Goal: Communication & Community: Participate in discussion

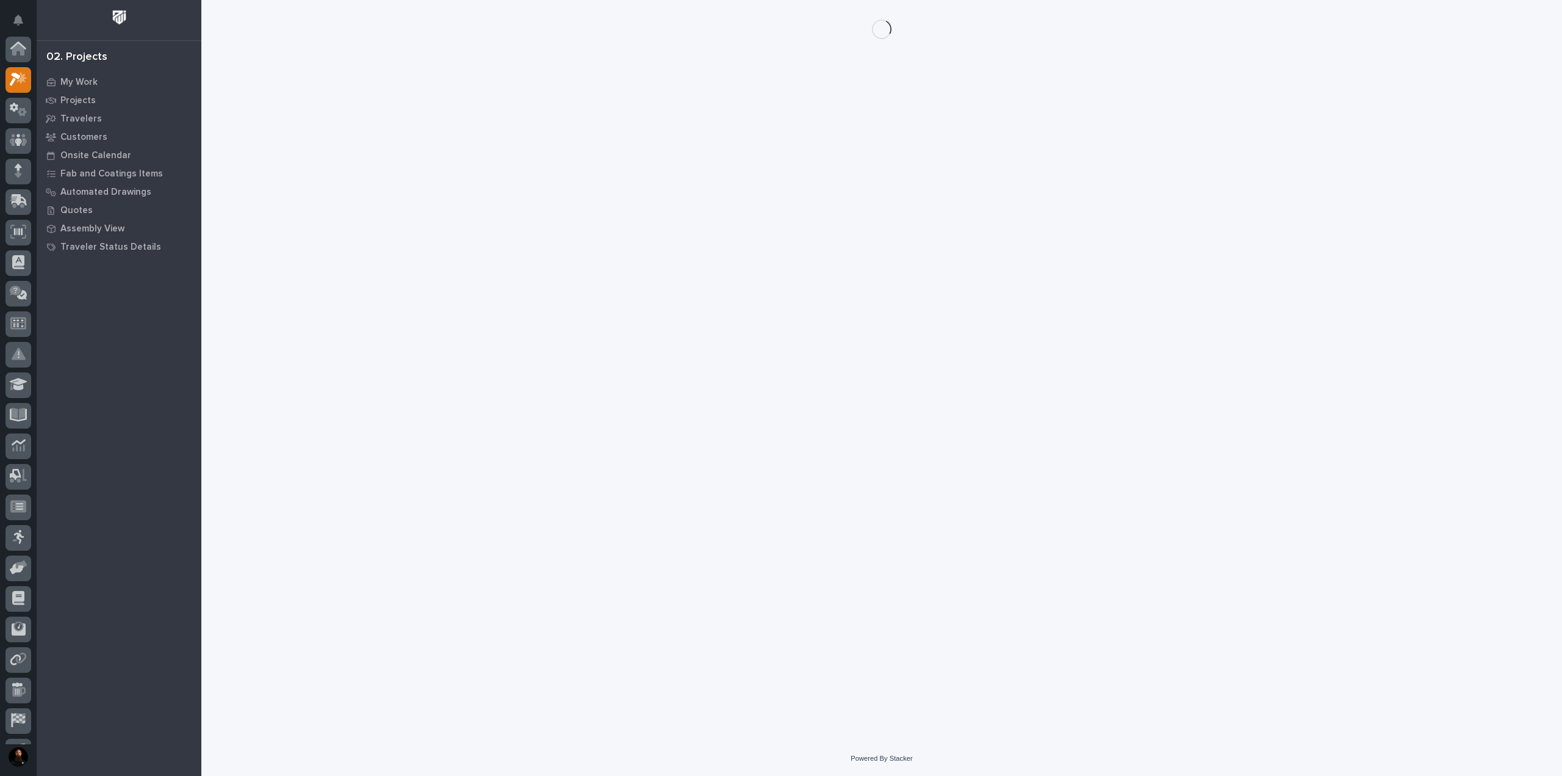
scroll to position [31, 0]
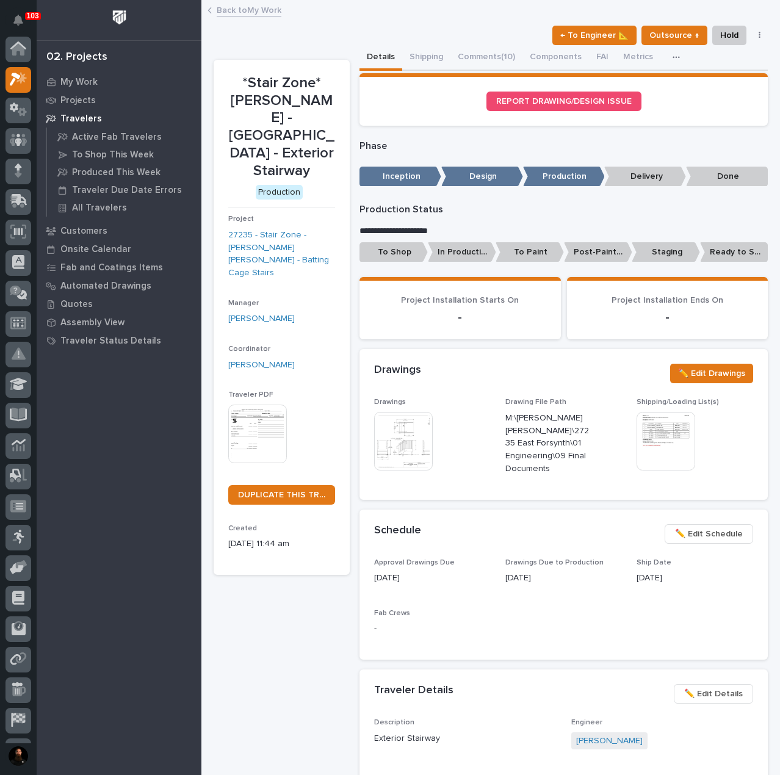
scroll to position [31, 0]
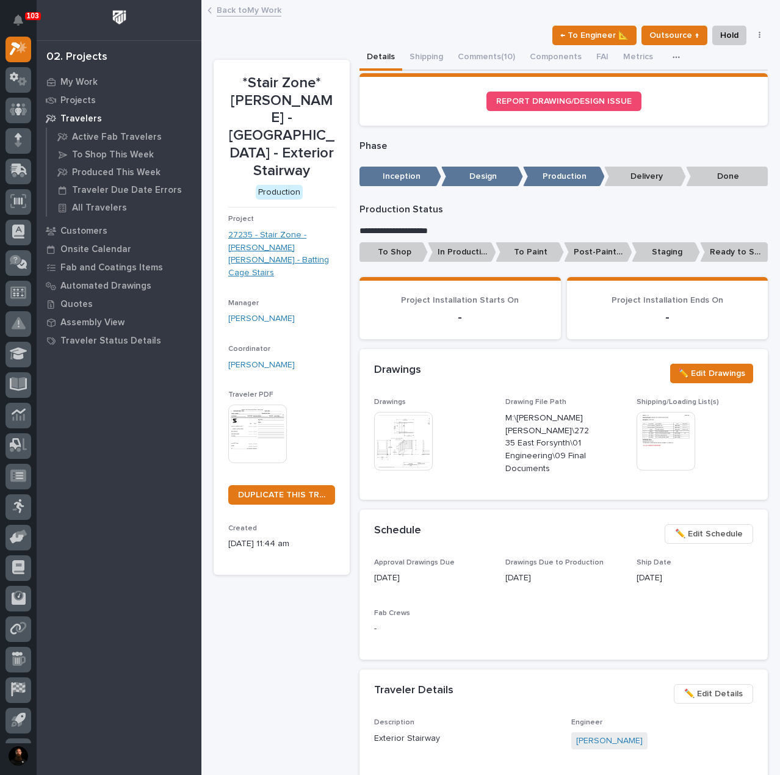
click at [273, 250] on link "27235 - Stair Zone - Moeller Purcell - Batting Cage Stairs" at bounding box center [281, 254] width 107 height 51
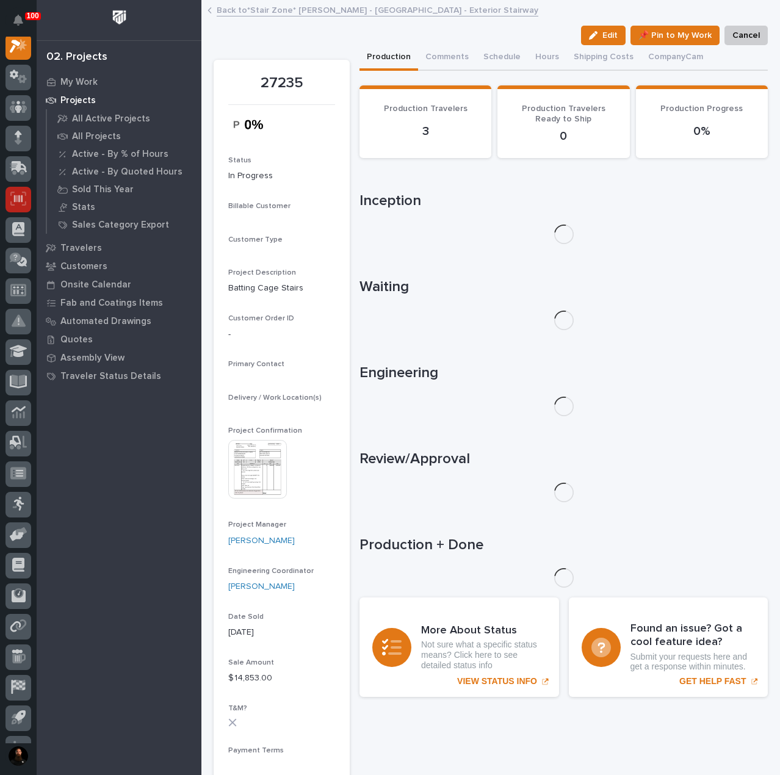
scroll to position [31, 0]
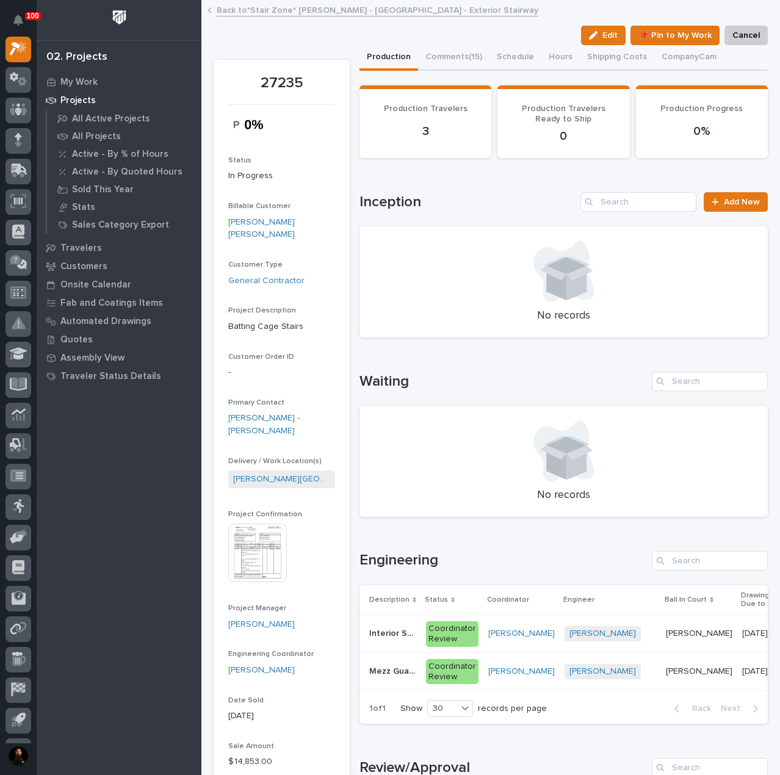
click at [400, 641] on div "Interior Stairway Interior Stairway" at bounding box center [392, 634] width 47 height 20
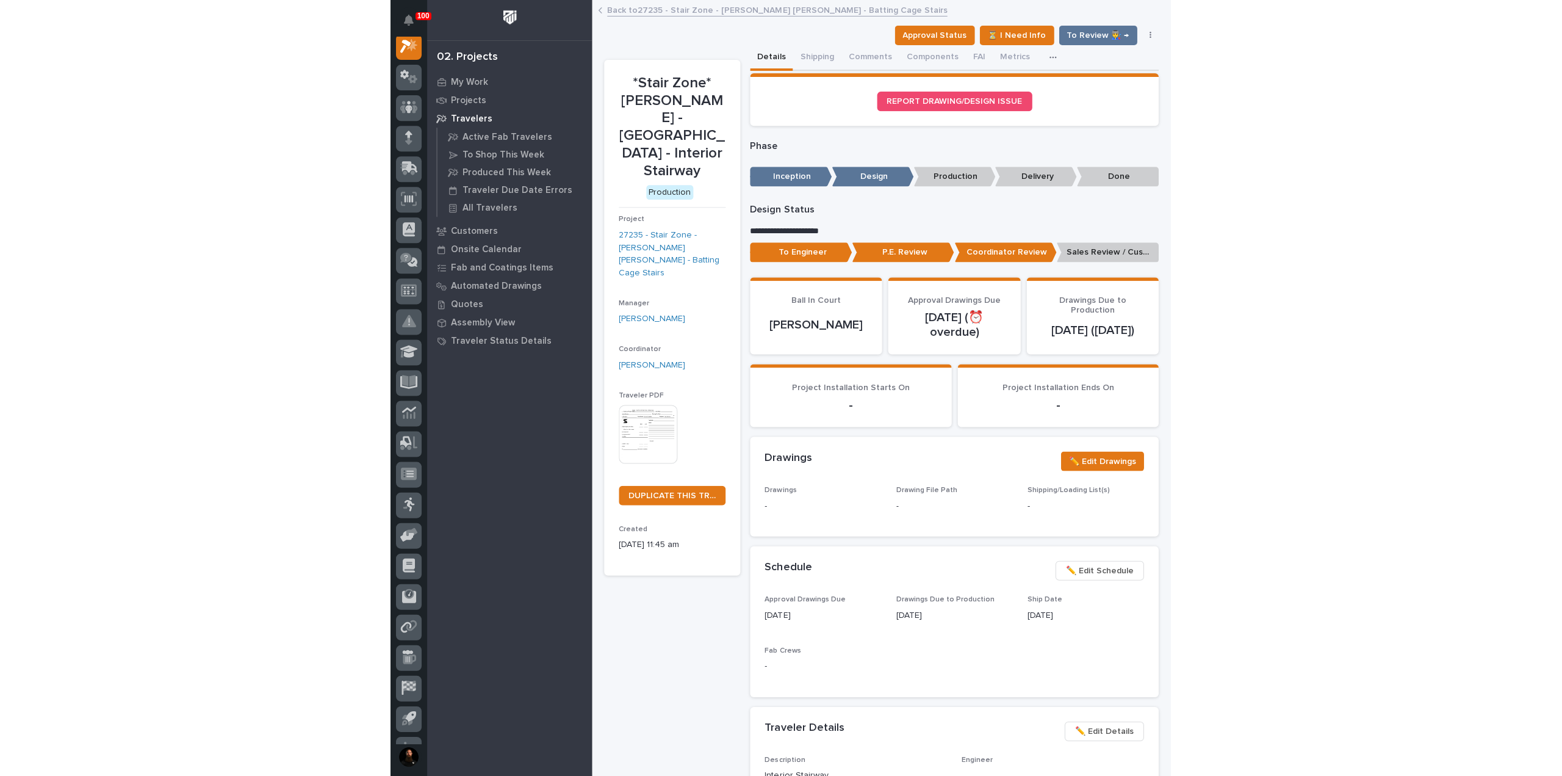
scroll to position [31, 0]
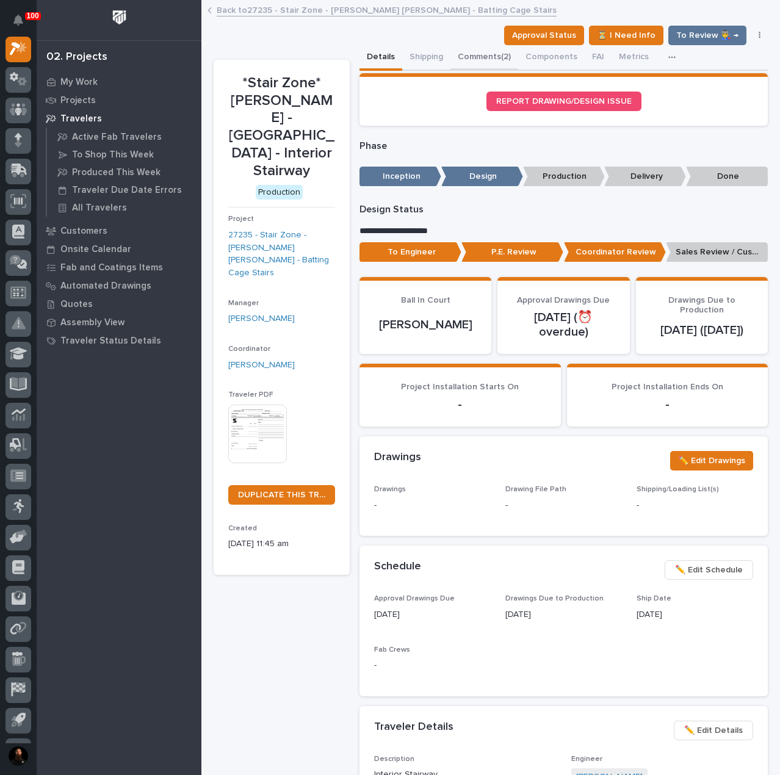
click at [476, 61] on button "Comments (2)" at bounding box center [484, 58] width 68 height 26
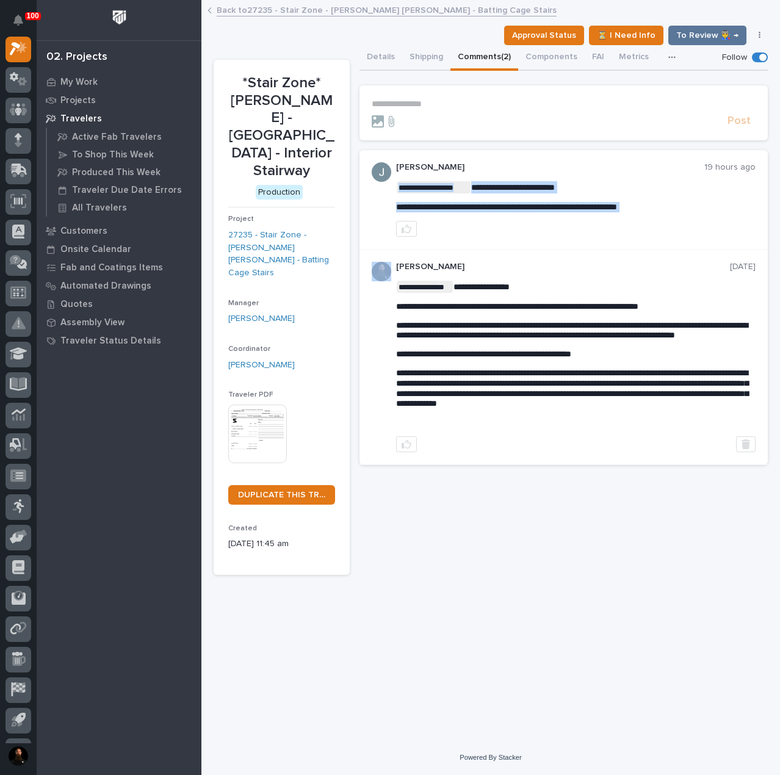
copy div "**********"
click at [587, 181] on p "**********" at bounding box center [575, 187] width 359 height 12
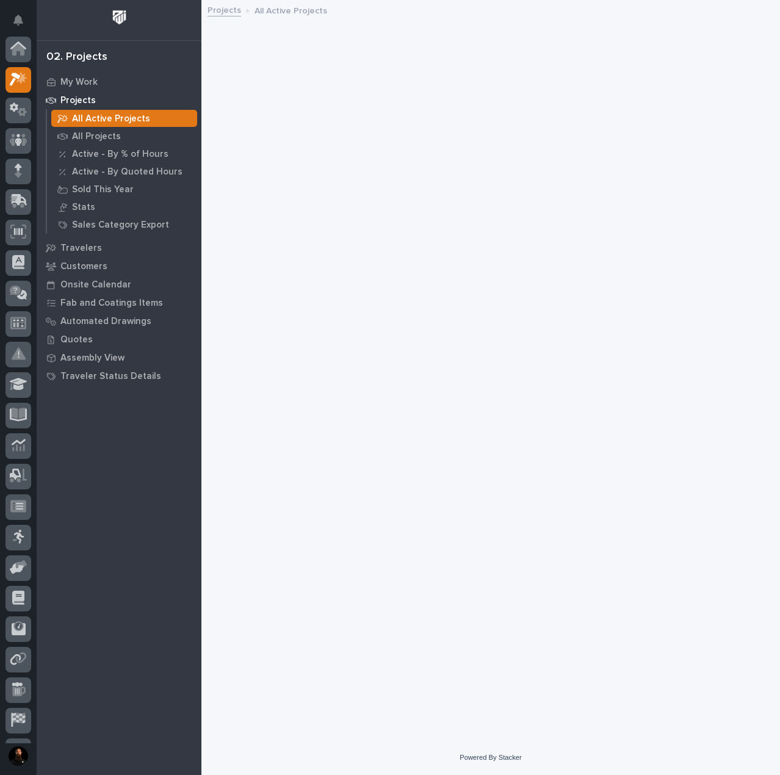
scroll to position [31, 0]
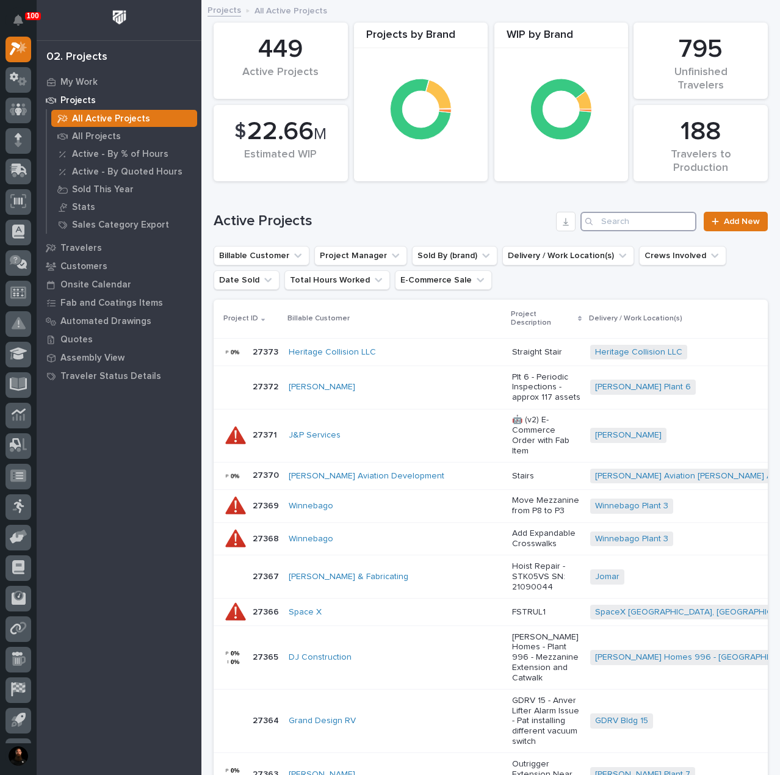
click at [643, 222] on input "Search" at bounding box center [638, 222] width 116 height 20
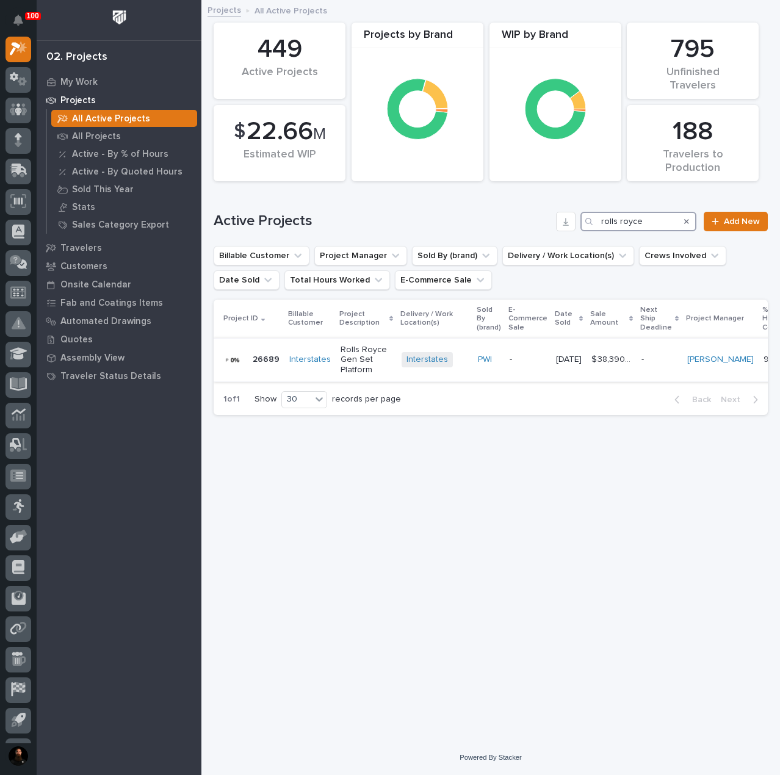
type input "rolls royce"
click at [247, 362] on div at bounding box center [235, 360] width 24 height 24
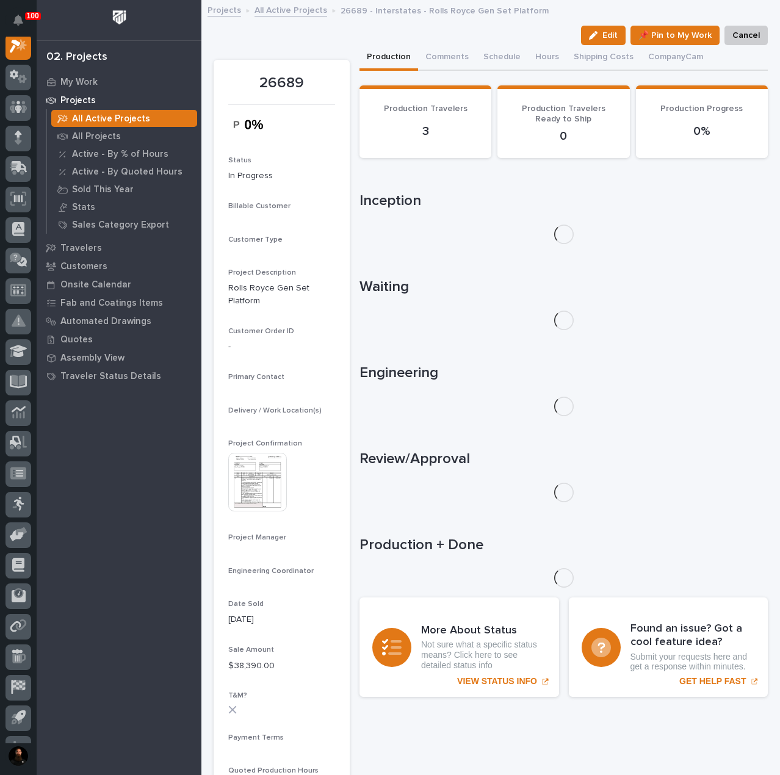
scroll to position [31, 0]
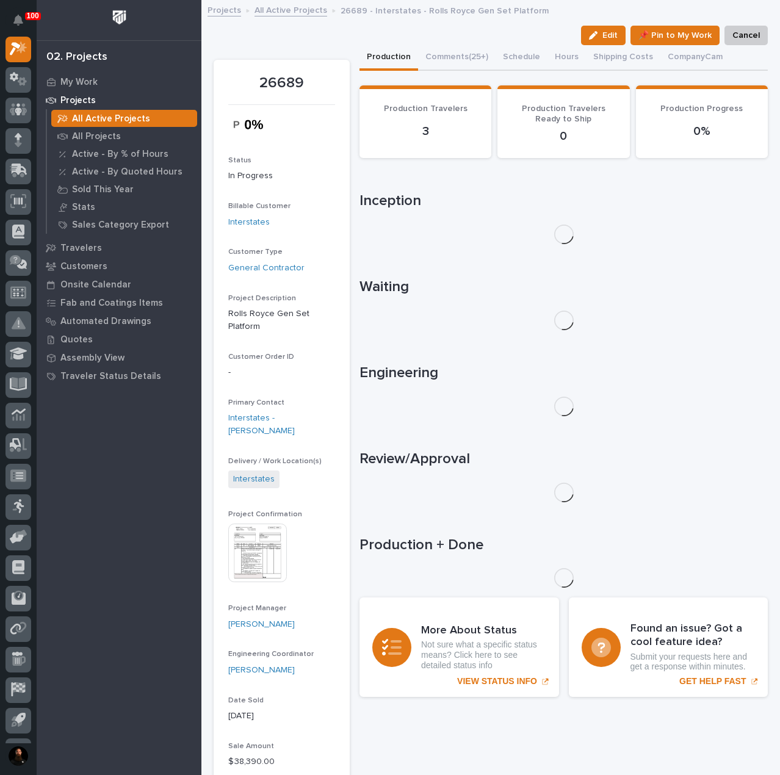
click at [441, 57] on button "Comments (25+)" at bounding box center [456, 58] width 77 height 26
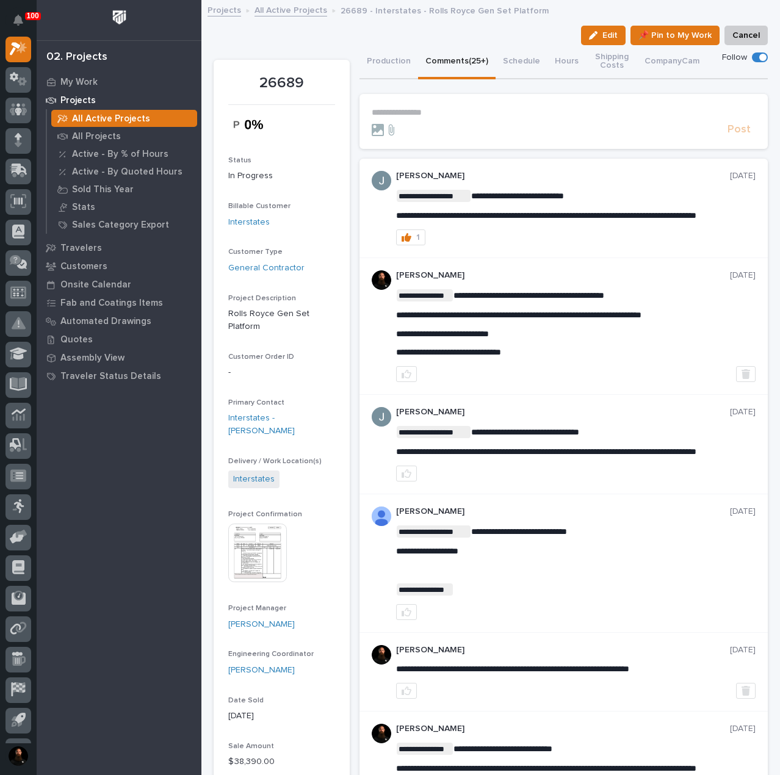
click at [443, 101] on section "**********" at bounding box center [563, 121] width 408 height 55
click at [444, 107] on p "**********" at bounding box center [564, 112] width 384 height 10
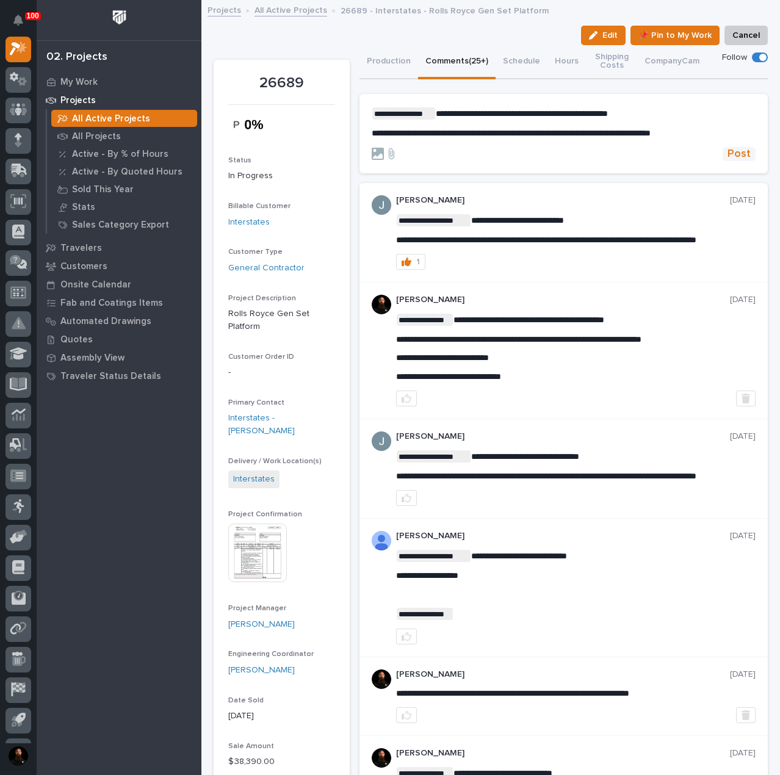
click at [742, 153] on button "Post" at bounding box center [739, 154] width 33 height 14
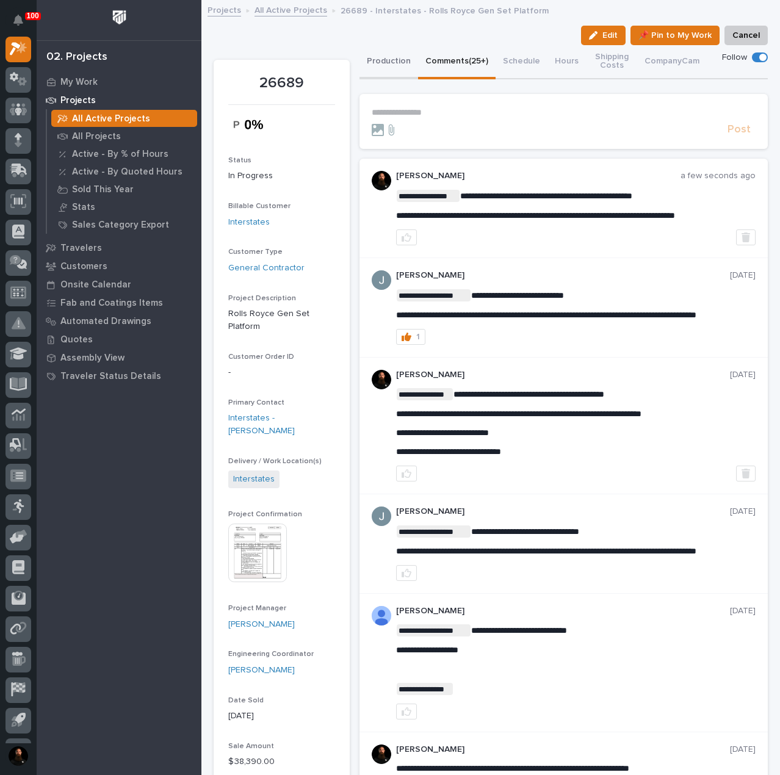
click at [397, 63] on button "Production" at bounding box center [388, 62] width 59 height 34
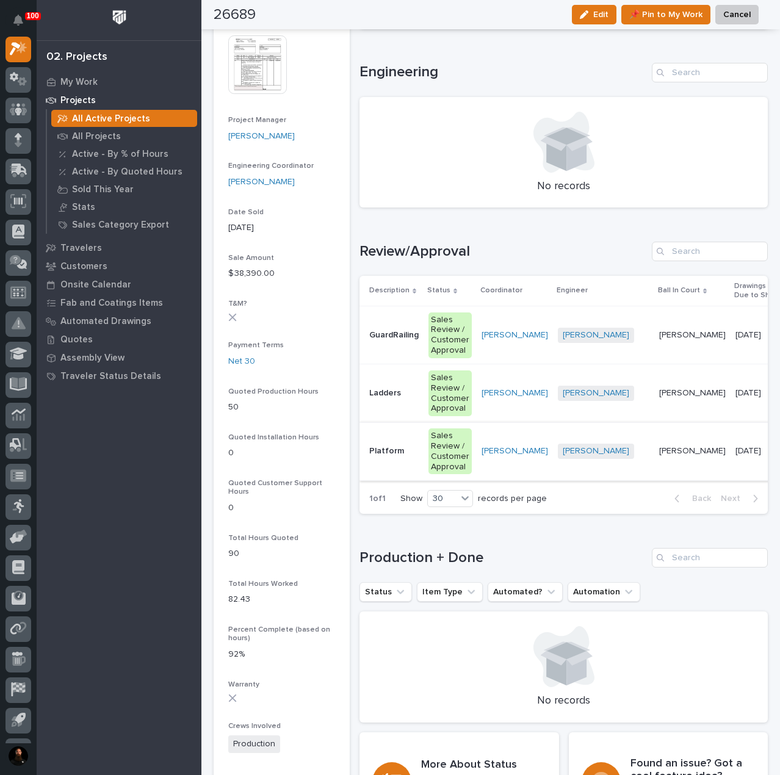
scroll to position [0, 220]
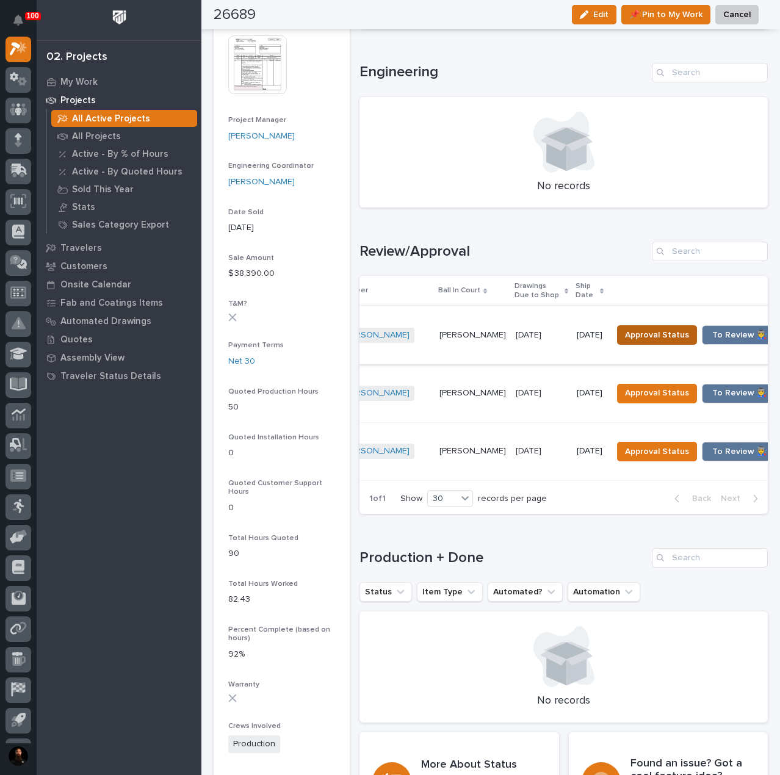
click at [654, 336] on span "Approval Status" at bounding box center [657, 335] width 64 height 15
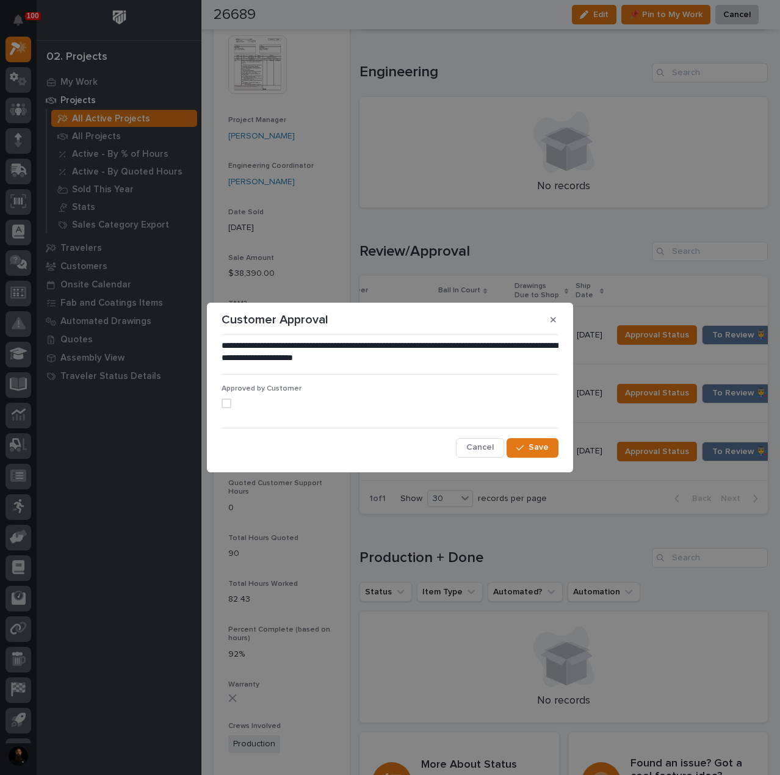
click at [551, 359] on p "**********" at bounding box center [390, 352] width 337 height 24
click at [547, 309] on section "**********" at bounding box center [390, 387] width 366 height 169
click at [552, 320] on icon "button" at bounding box center [552, 319] width 5 height 9
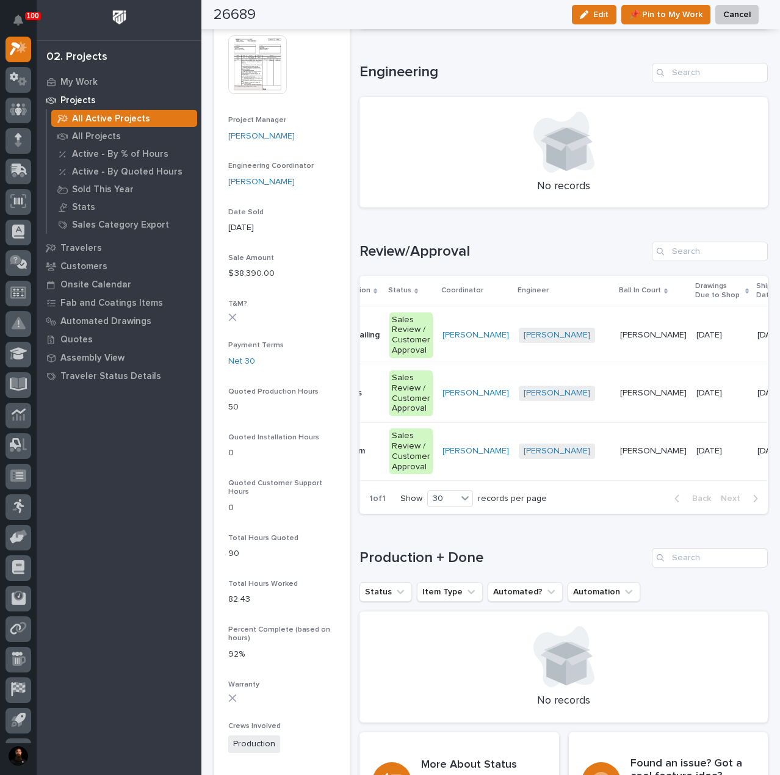
scroll to position [0, 0]
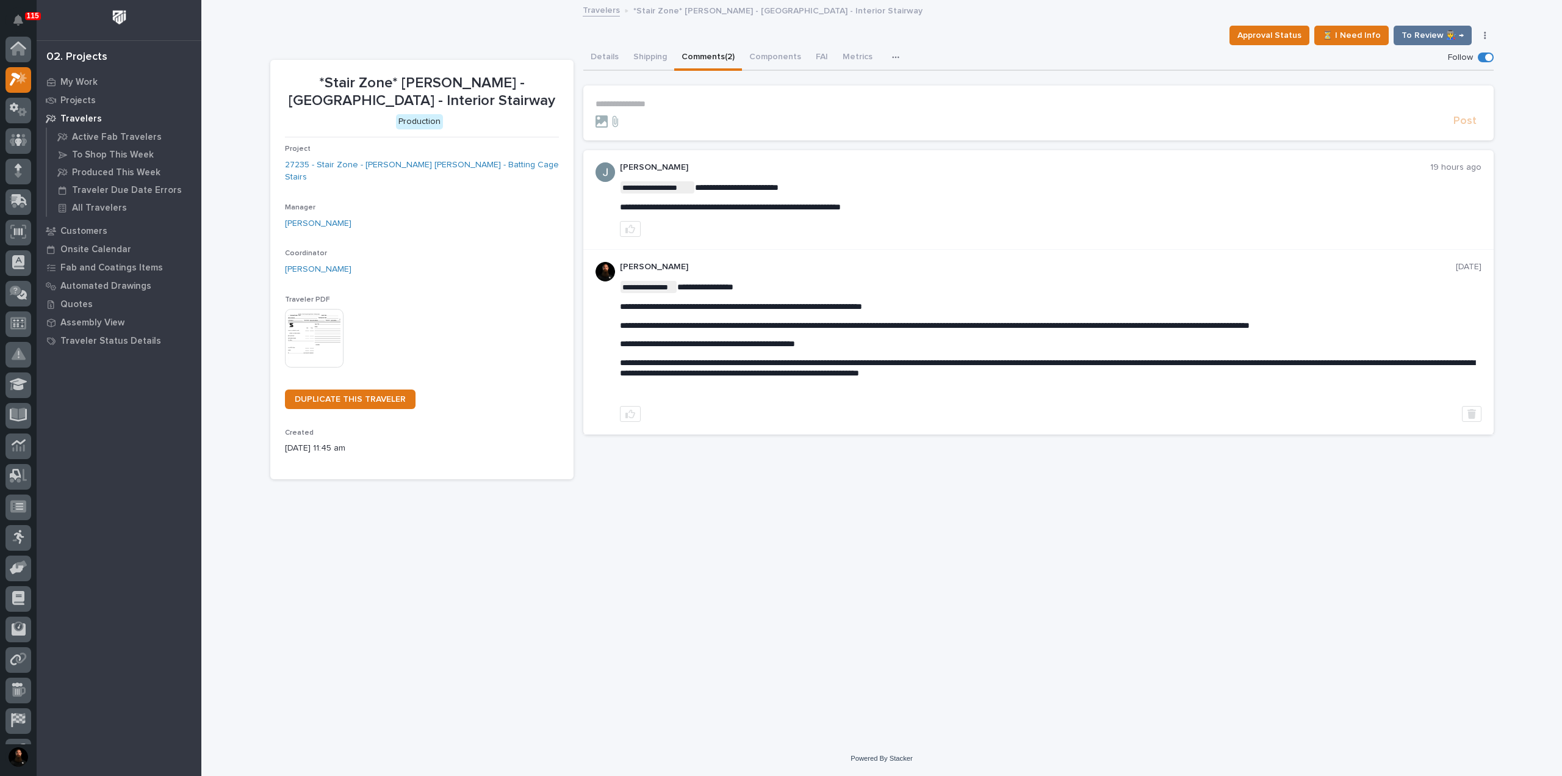
scroll to position [31, 0]
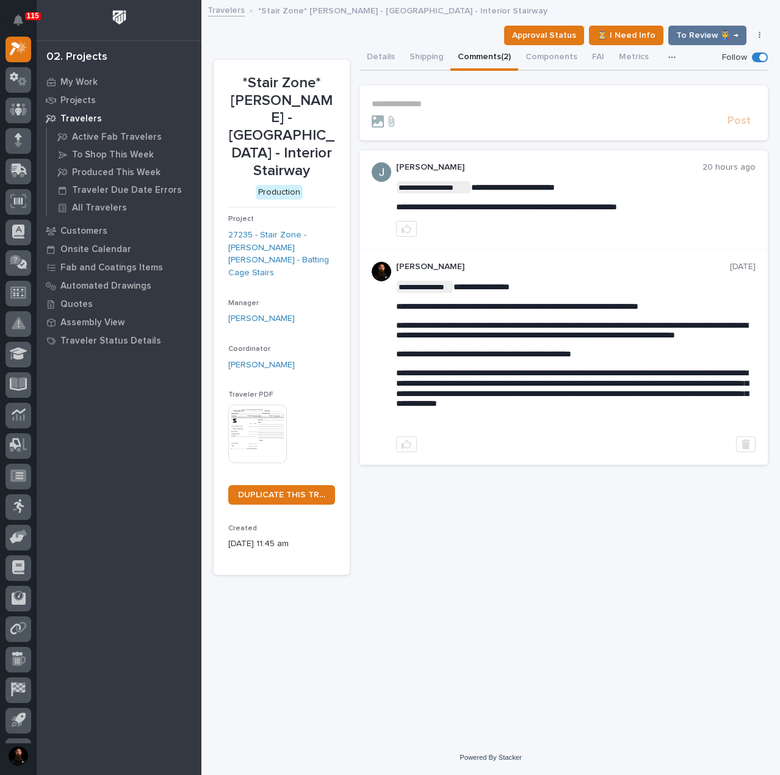
click at [473, 101] on p "**********" at bounding box center [564, 104] width 384 height 10
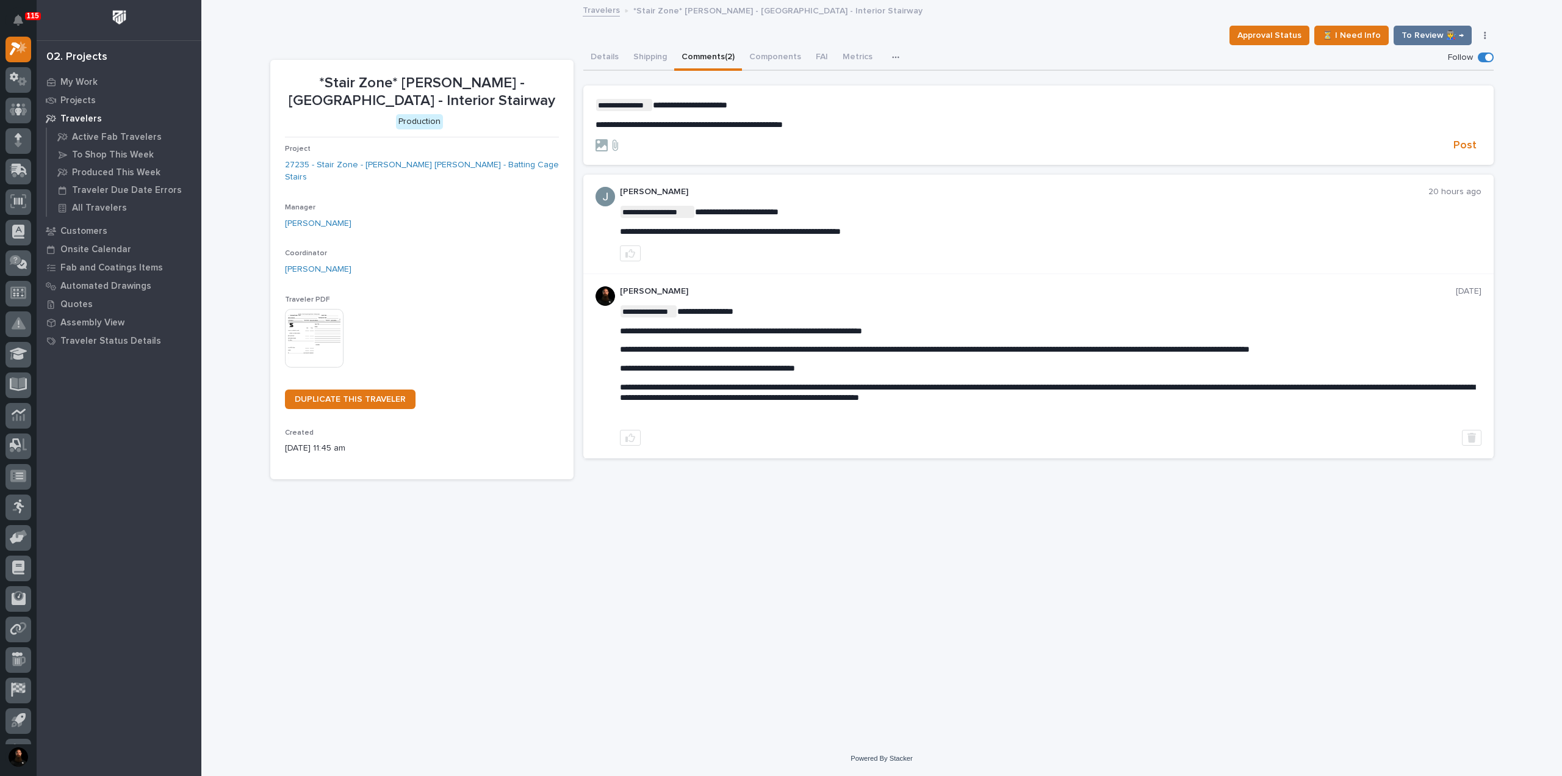
drag, startPoint x: 857, startPoint y: 123, endPoint x: 890, endPoint y: 134, distance: 34.5
click at [890, 134] on form "**********" at bounding box center [1039, 126] width 886 height 54
click at [879, 122] on p "**********" at bounding box center [1039, 125] width 886 height 10
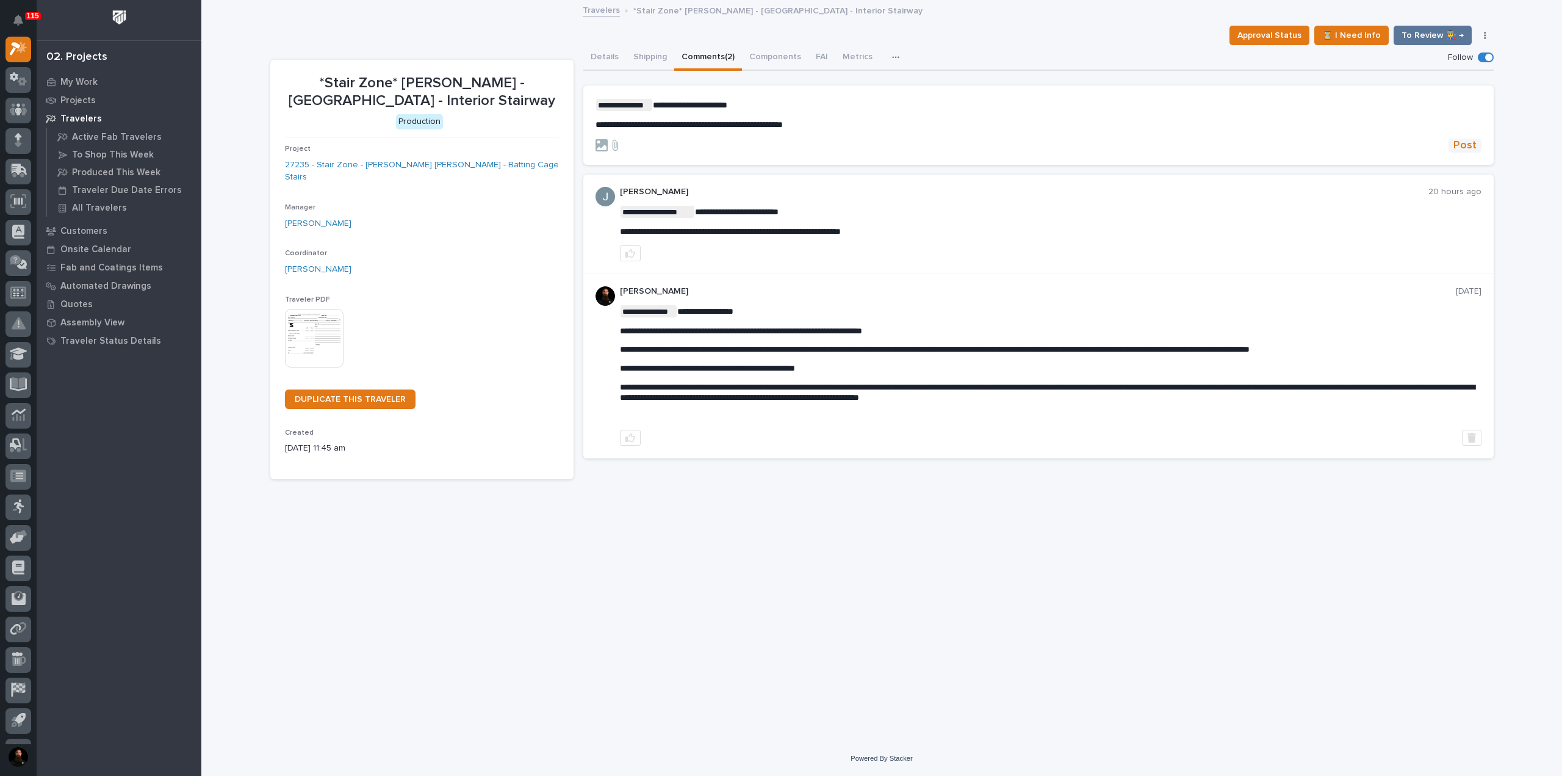
click at [1454, 145] on button "Post" at bounding box center [1465, 146] width 33 height 14
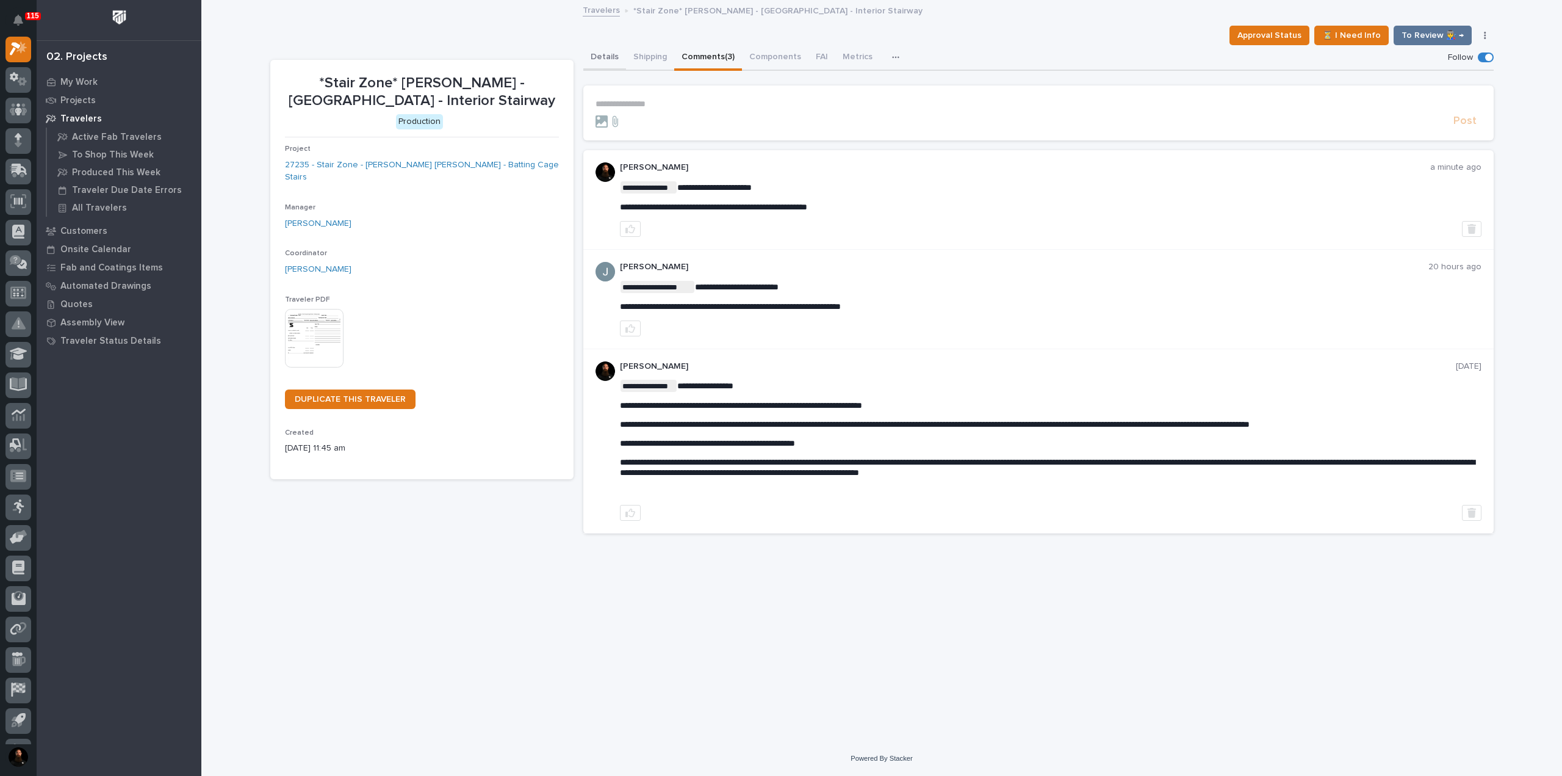
click at [598, 60] on button "Details" at bounding box center [604, 58] width 43 height 26
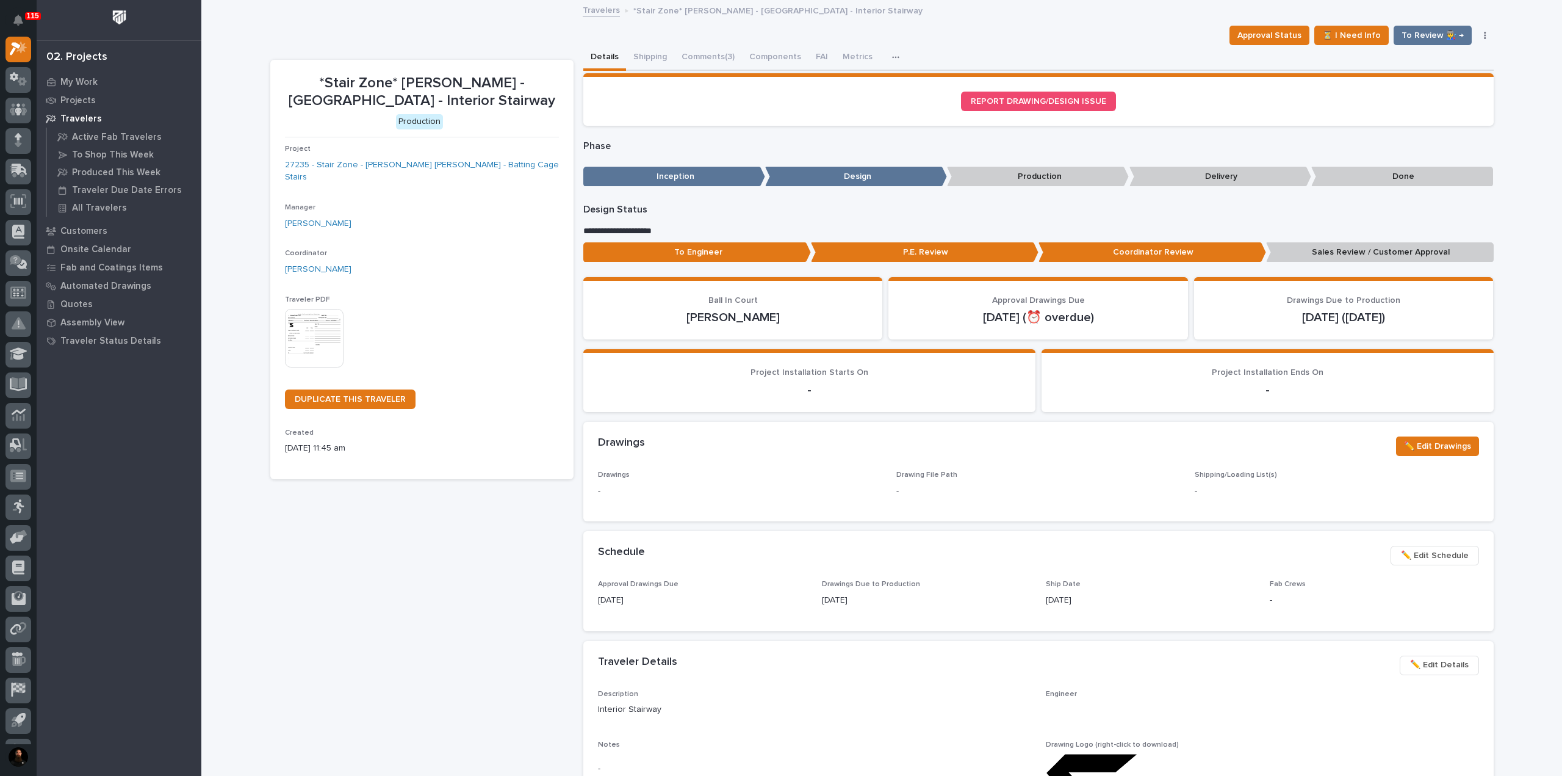
click at [688, 245] on p "To Engineer" at bounding box center [697, 252] width 228 height 20
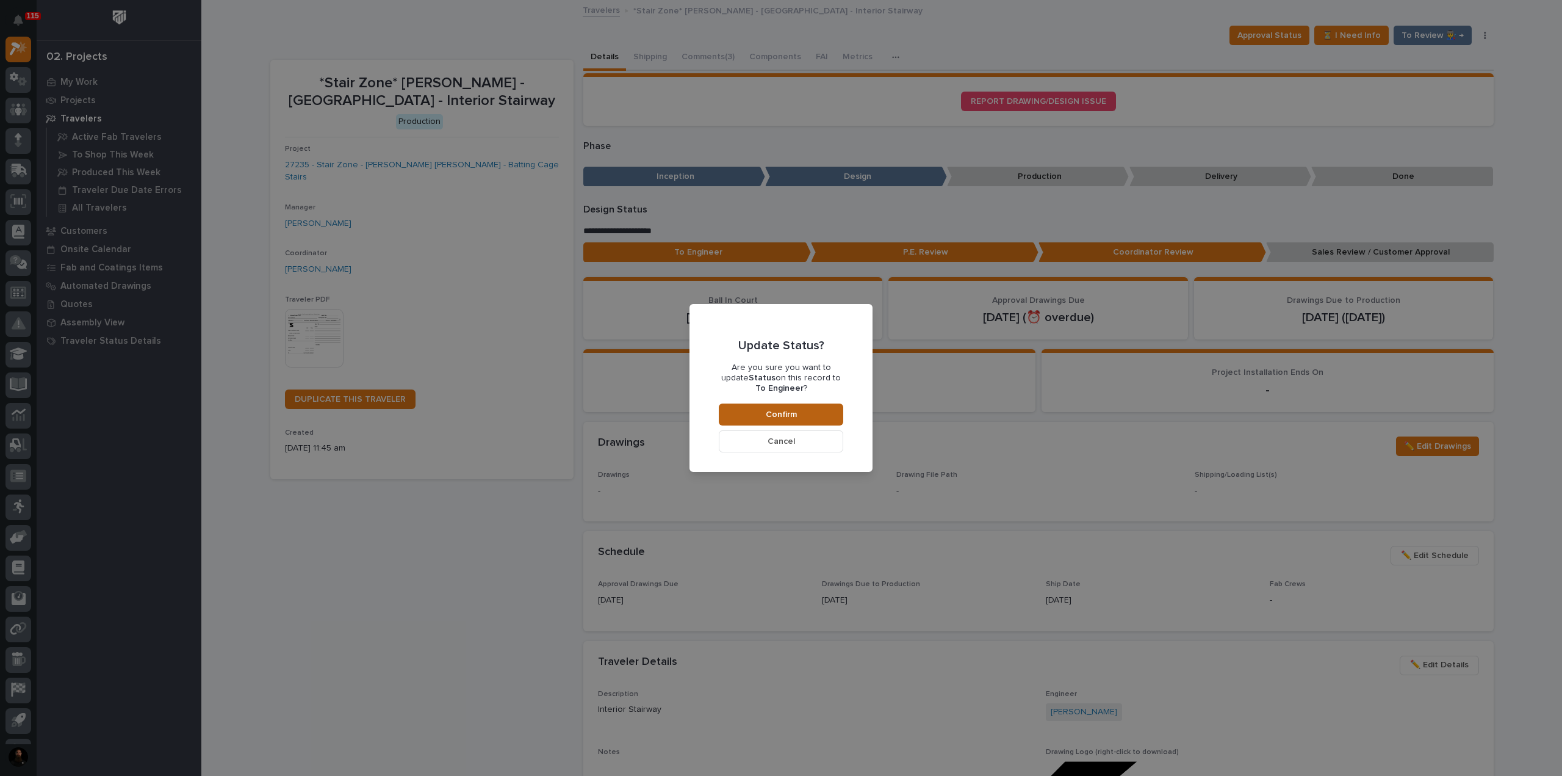
click at [790, 407] on button "Confirm" at bounding box center [781, 414] width 124 height 22
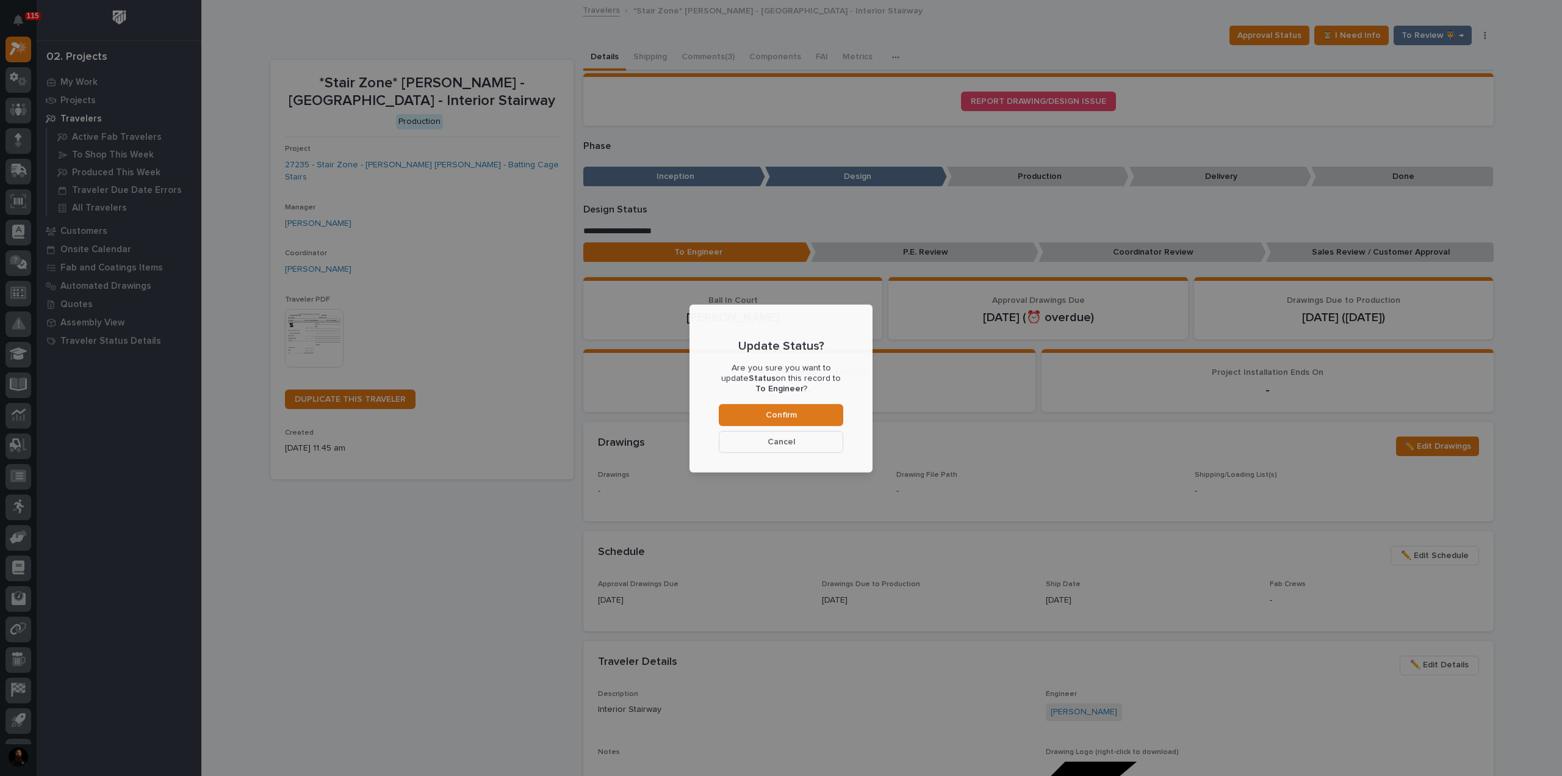
scroll to position [73, 0]
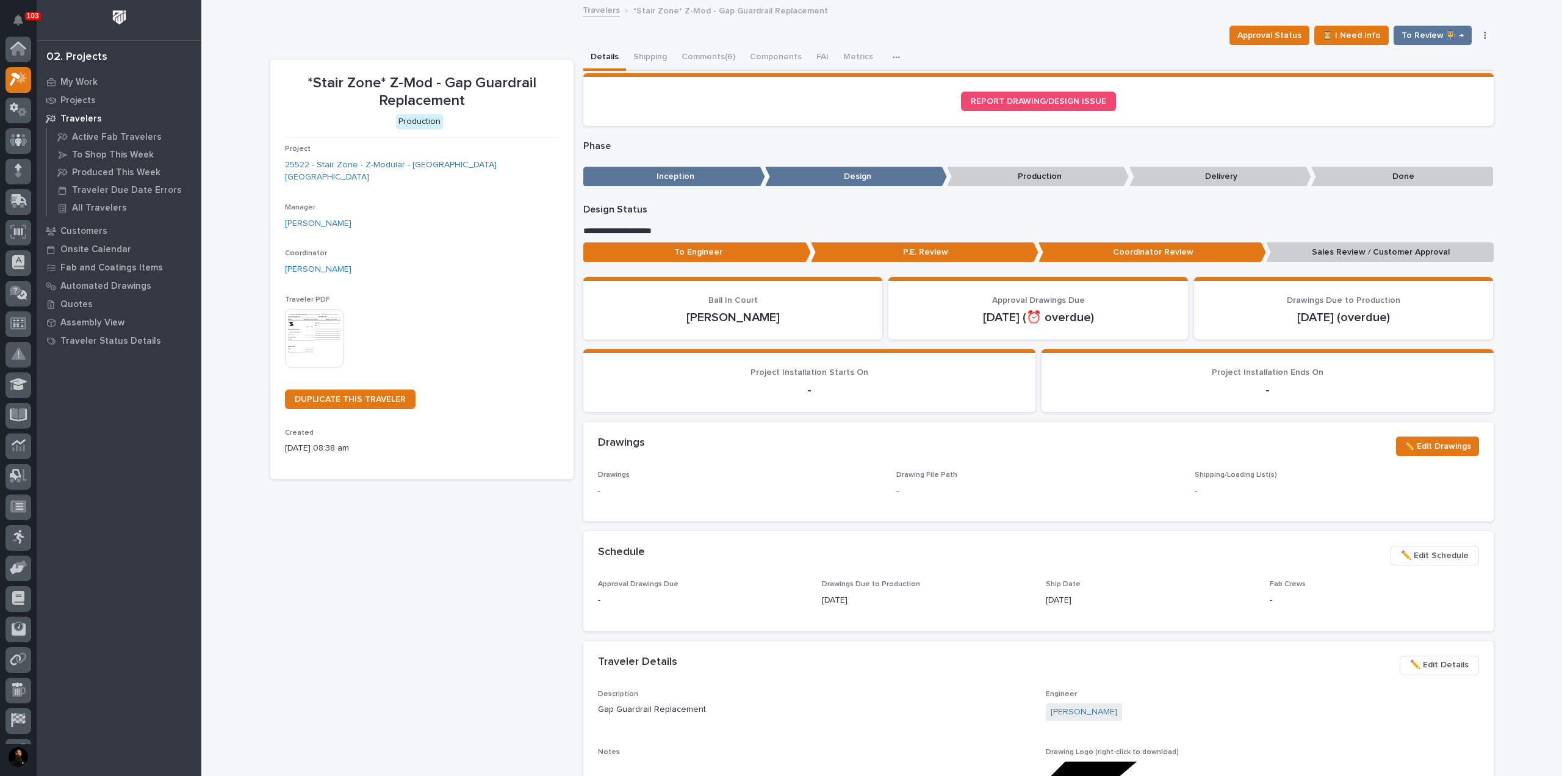
scroll to position [31, 0]
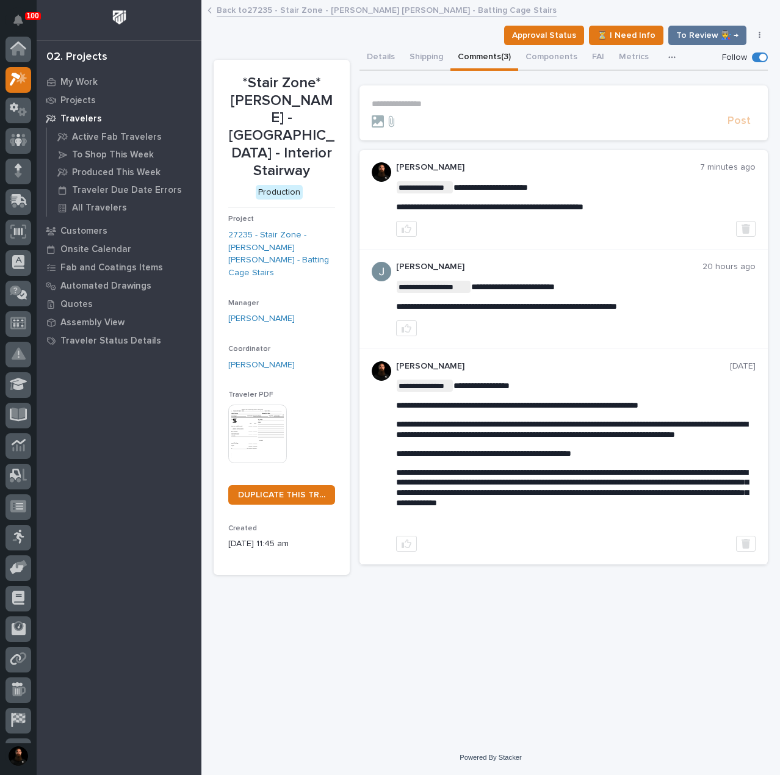
scroll to position [31, 0]
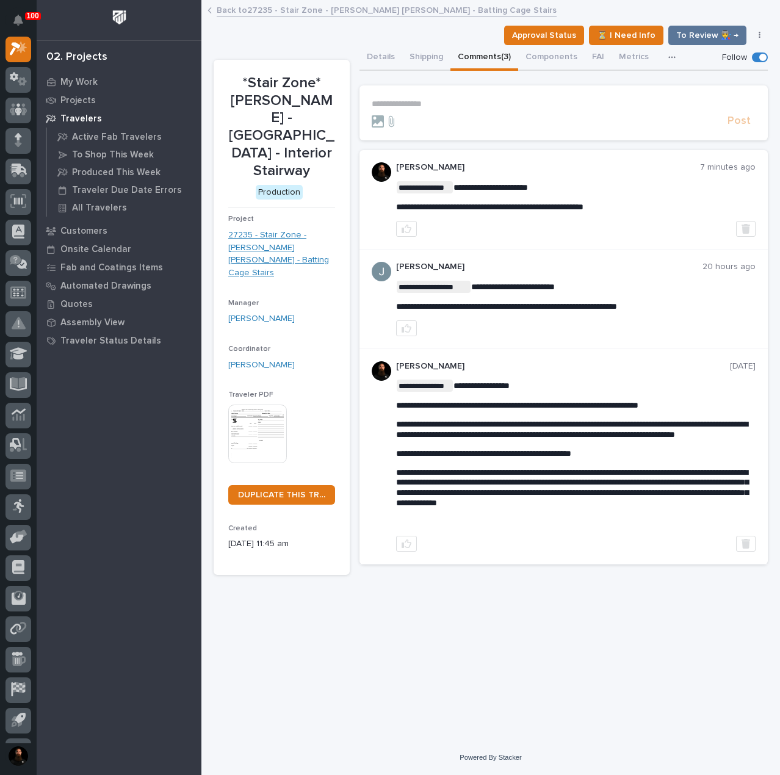
click at [290, 229] on link "27235 - Stair Zone - [PERSON_NAME] [PERSON_NAME] - Batting Cage Stairs" at bounding box center [281, 254] width 107 height 51
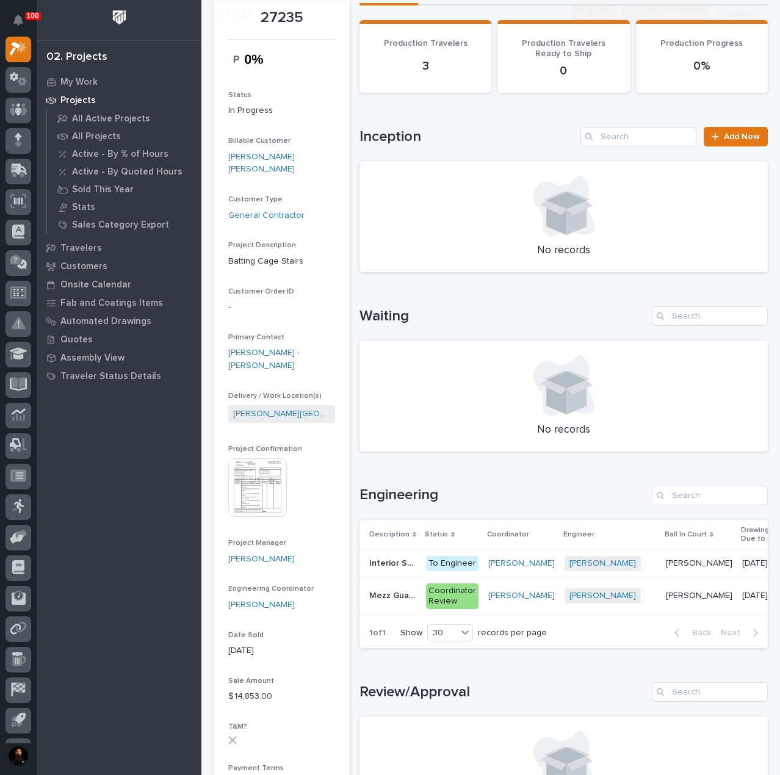
scroll to position [81, 0]
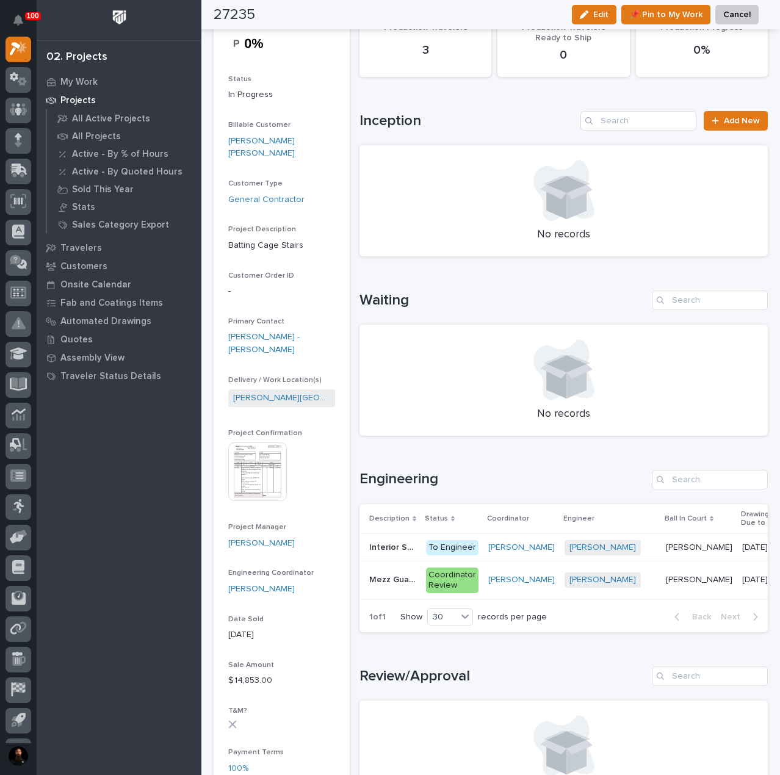
click at [394, 582] on p "Mezz Guardrailing" at bounding box center [393, 578] width 49 height 13
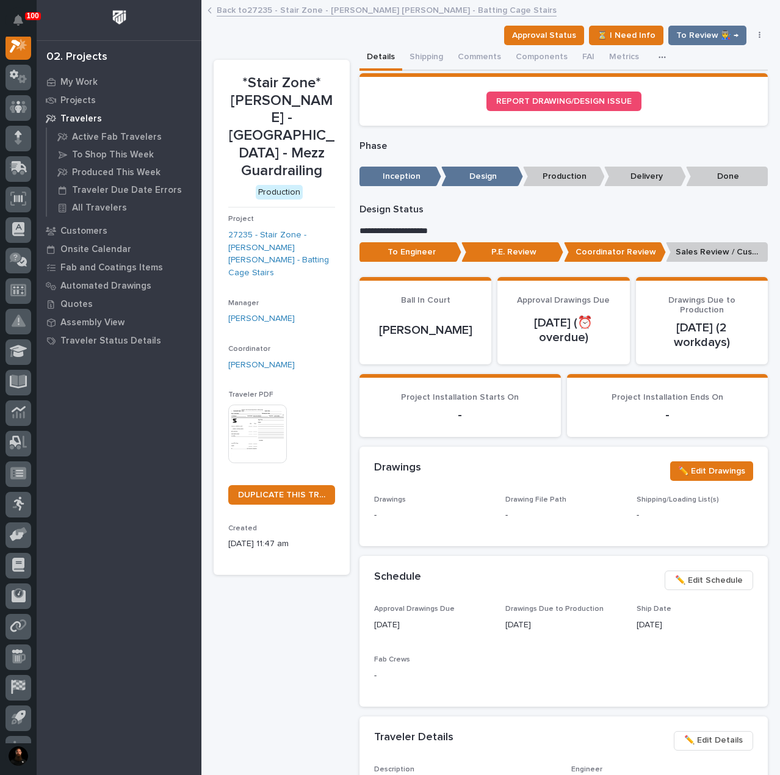
scroll to position [31, 0]
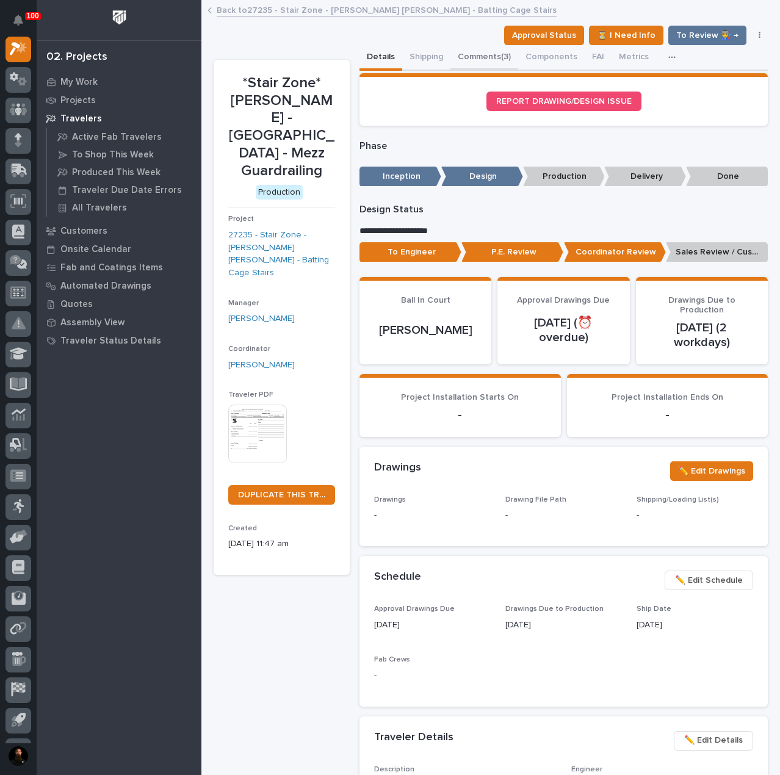
click at [477, 56] on button "Comments (3)" at bounding box center [484, 58] width 68 height 26
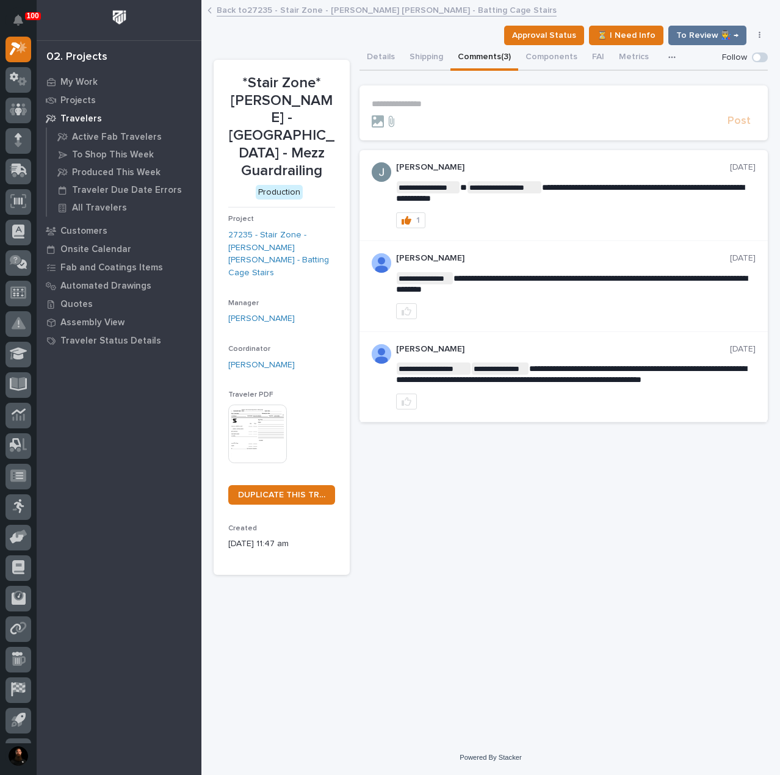
click at [464, 104] on p "**********" at bounding box center [564, 104] width 384 height 10
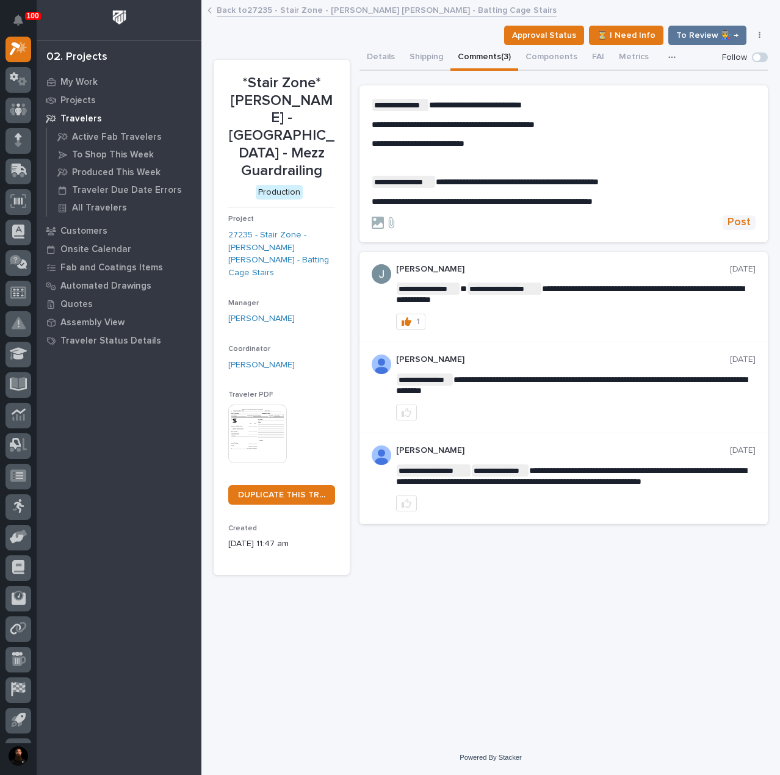
click at [730, 219] on span "Post" at bounding box center [738, 222] width 23 height 14
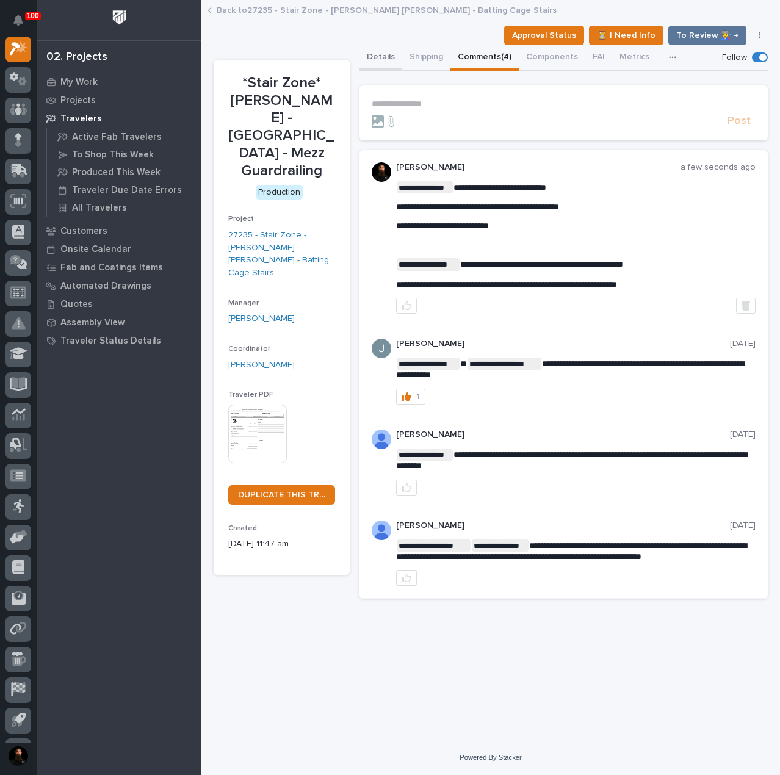
click at [375, 63] on button "Details" at bounding box center [380, 58] width 43 height 26
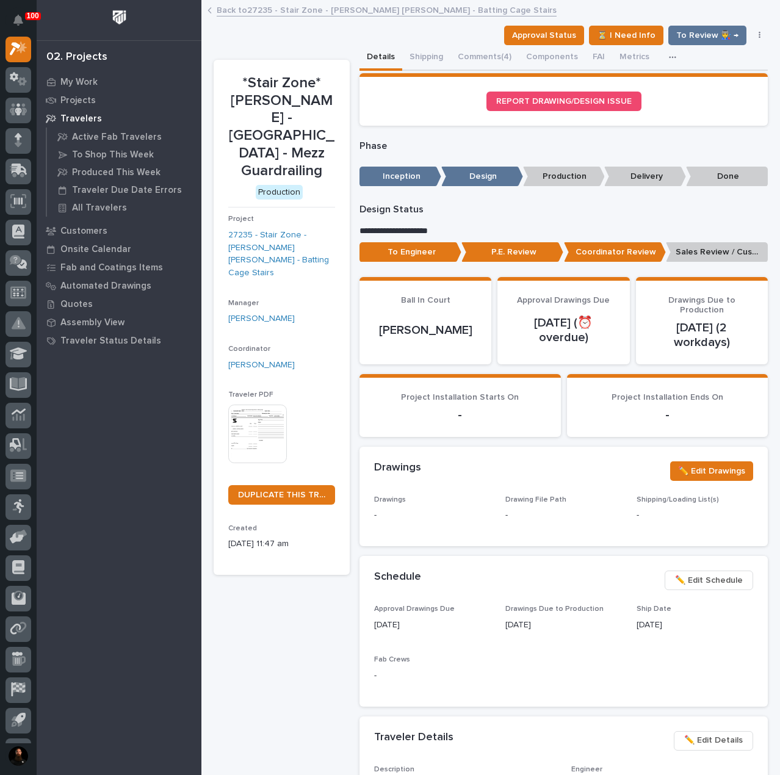
click at [696, 251] on p "Sales Review / Customer Approval" at bounding box center [717, 252] width 102 height 20
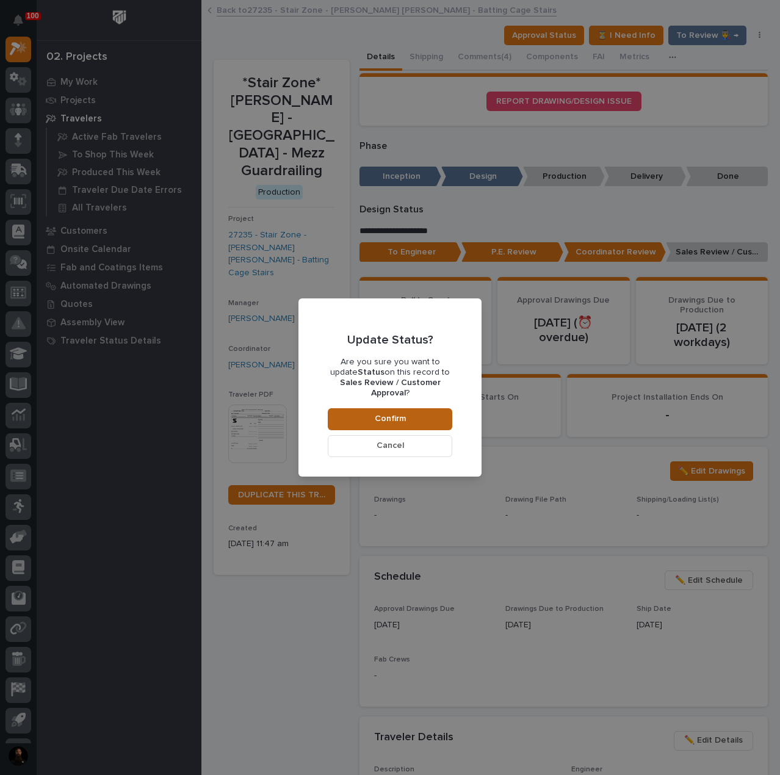
click at [387, 418] on span "Confirm" at bounding box center [390, 418] width 31 height 11
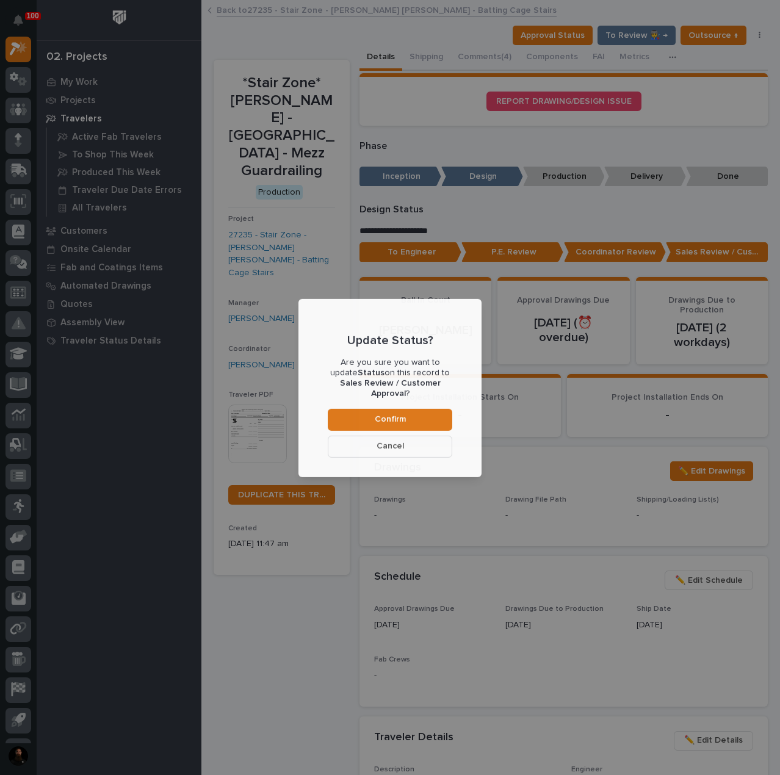
scroll to position [73, 0]
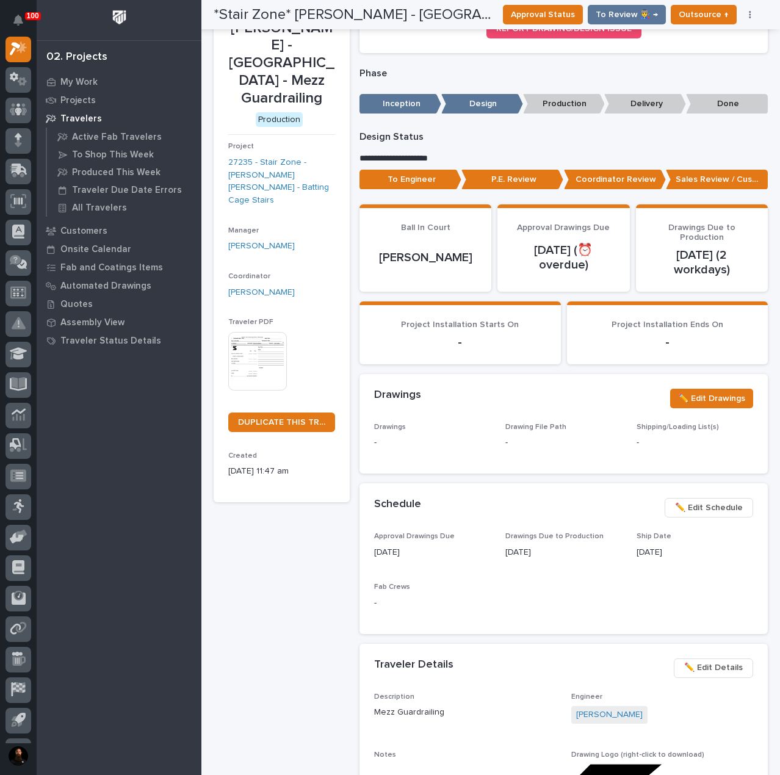
click at [400, 11] on h2 "*Stair Zone* [PERSON_NAME] - [GEOGRAPHIC_DATA] - Mezz Guardrailing" at bounding box center [353, 15] width 279 height 18
click at [400, 12] on h2 "*Stair Zone* [PERSON_NAME] - [GEOGRAPHIC_DATA] - Mezz Guardrailing" at bounding box center [353, 15] width 279 height 18
click at [382, 16] on h2 "*Stair Zone* [PERSON_NAME] - [GEOGRAPHIC_DATA] - Mezz Guardrailing" at bounding box center [353, 15] width 279 height 18
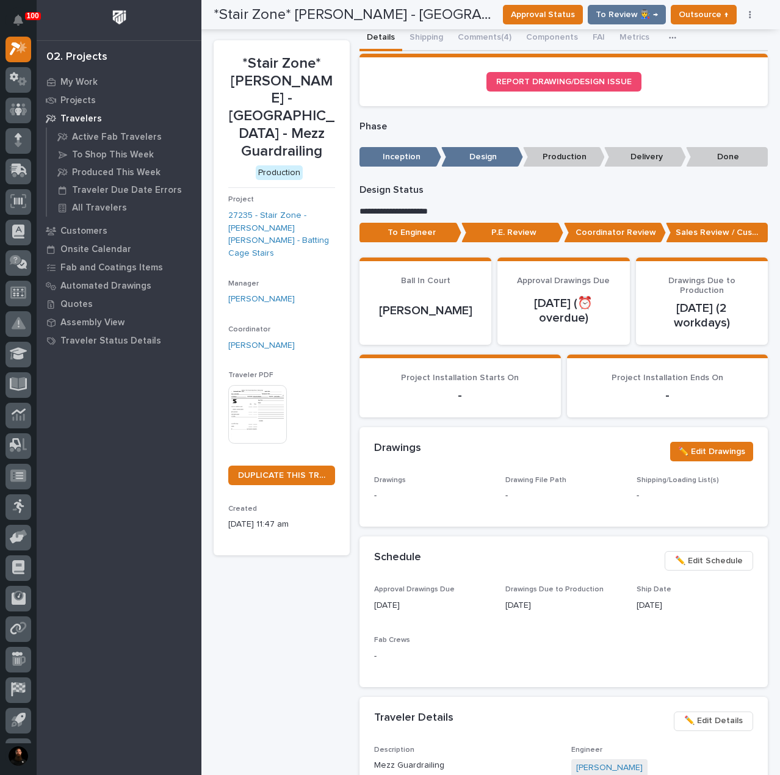
scroll to position [0, 0]
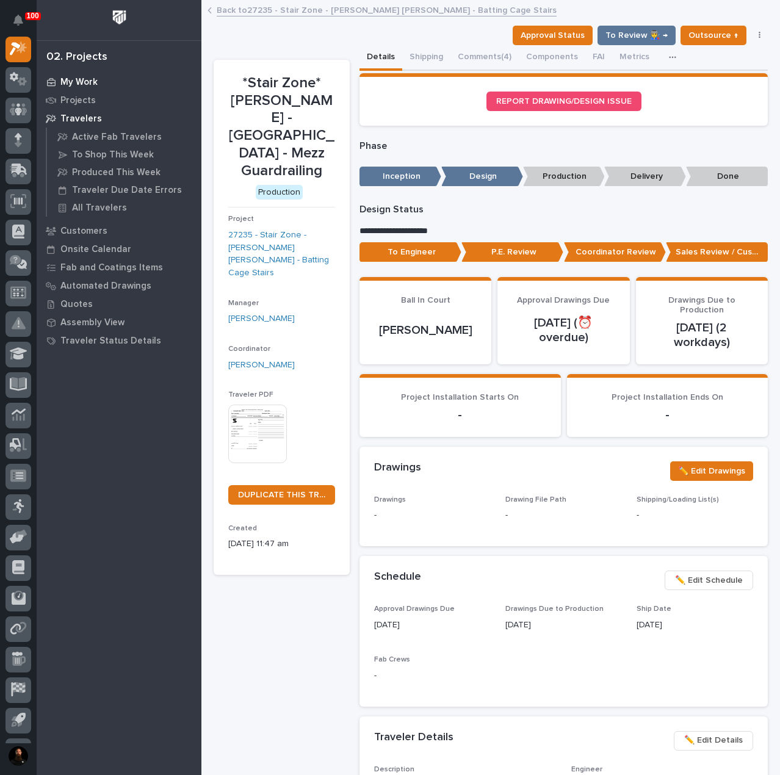
click at [85, 73] on div "My Work" at bounding box center [119, 81] width 159 height 17
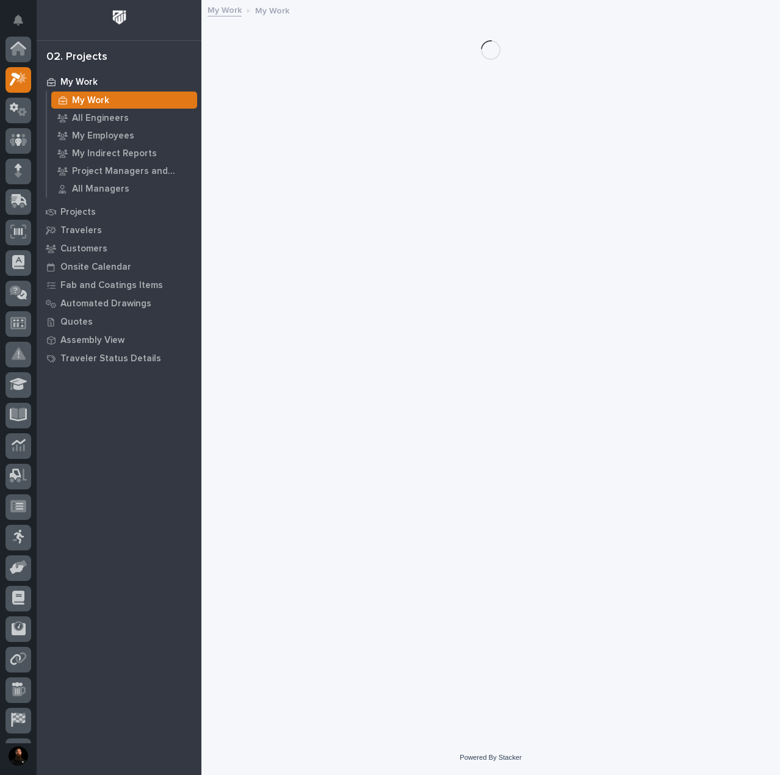
scroll to position [31, 0]
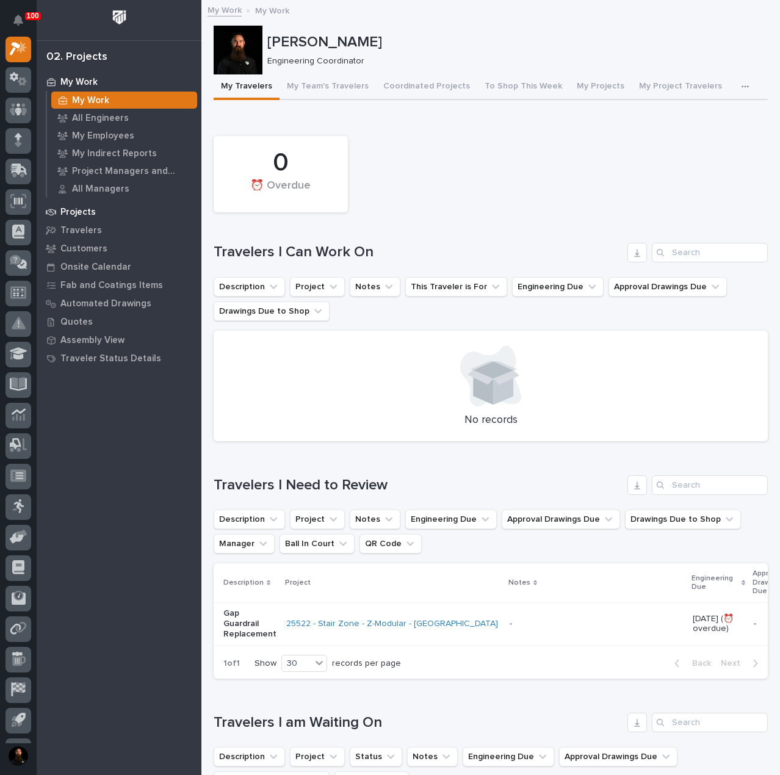
click at [92, 208] on p "Projects" at bounding box center [77, 212] width 35 height 11
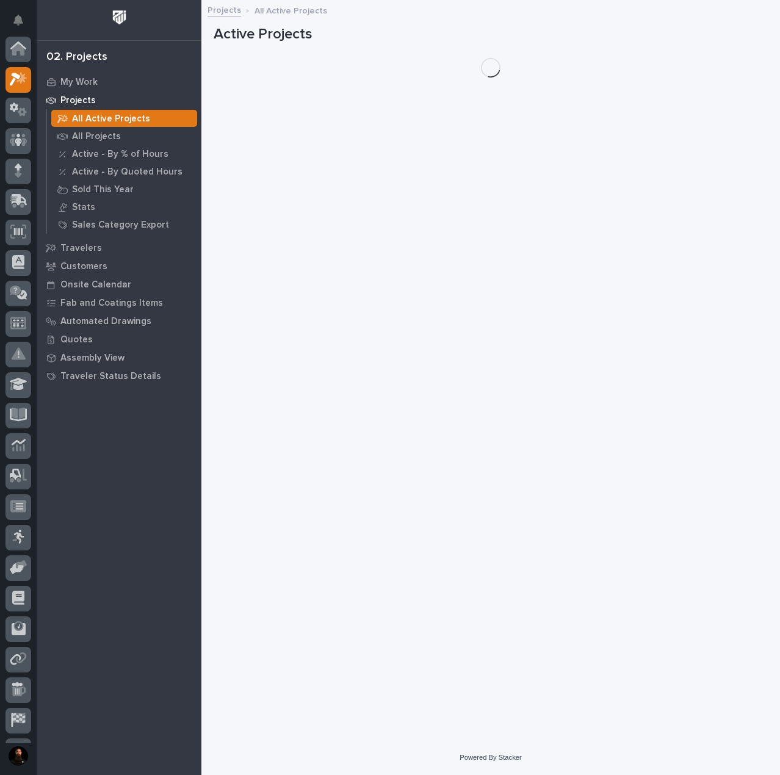
scroll to position [31, 0]
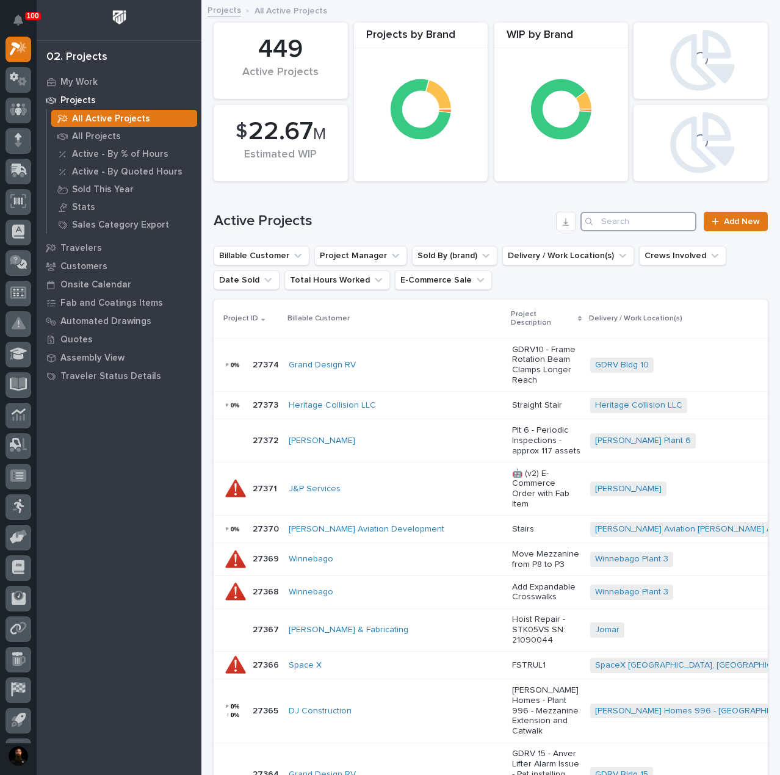
click at [645, 220] on input "Search" at bounding box center [638, 222] width 116 height 20
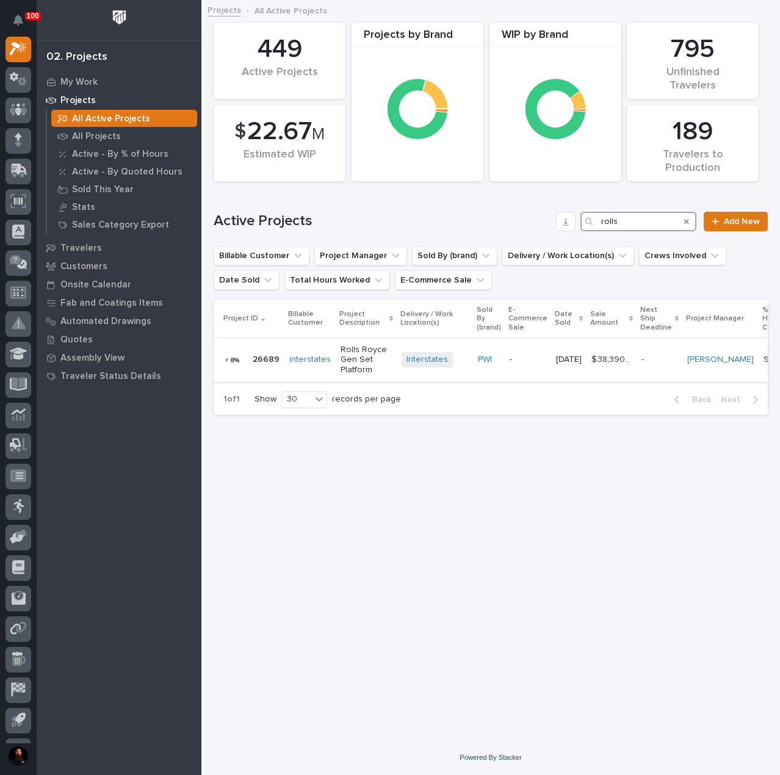
type input "rolls"
click at [265, 364] on p "26689" at bounding box center [267, 358] width 29 height 13
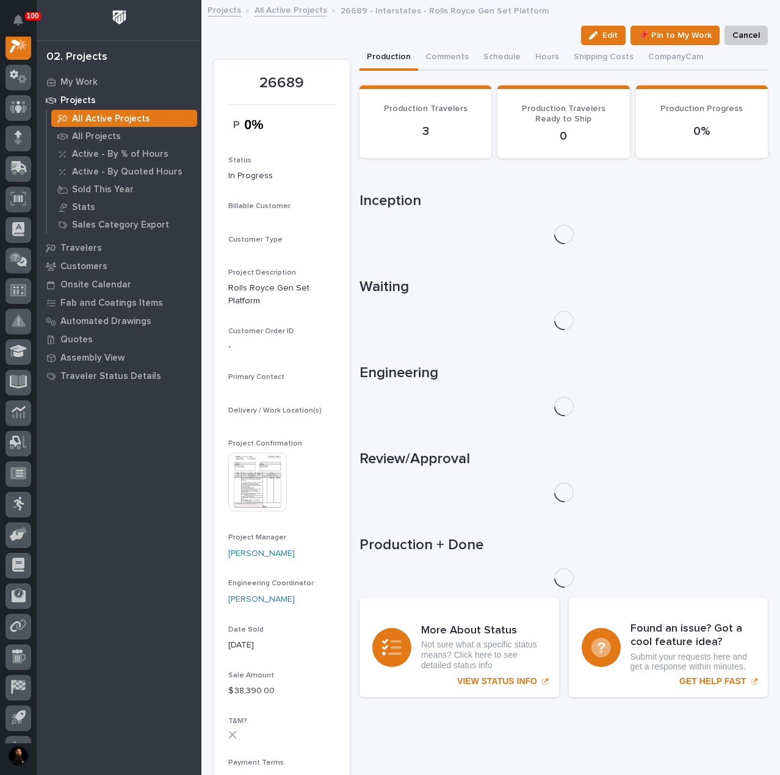
scroll to position [31, 0]
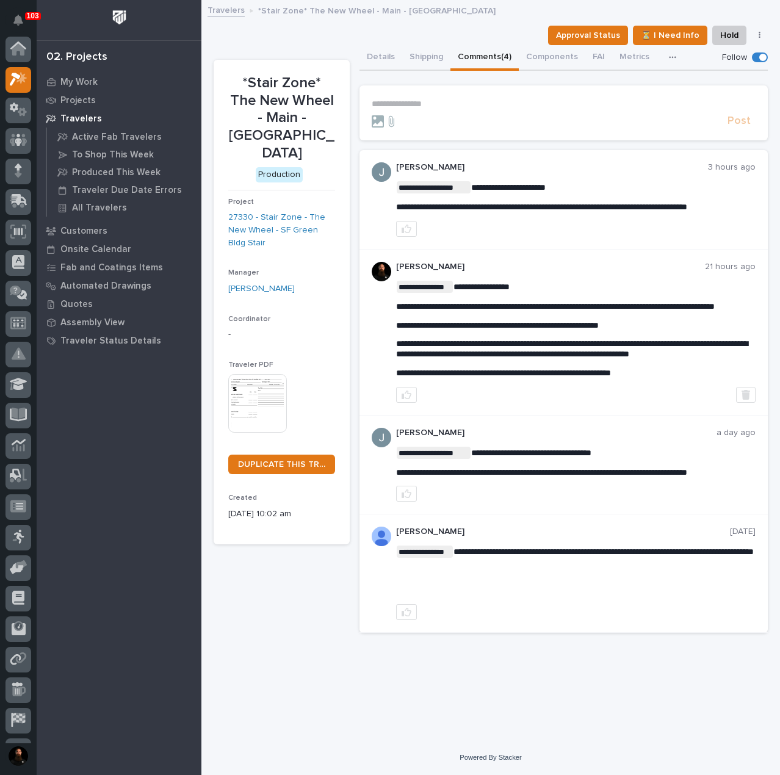
scroll to position [31, 0]
